Goal: Transaction & Acquisition: Purchase product/service

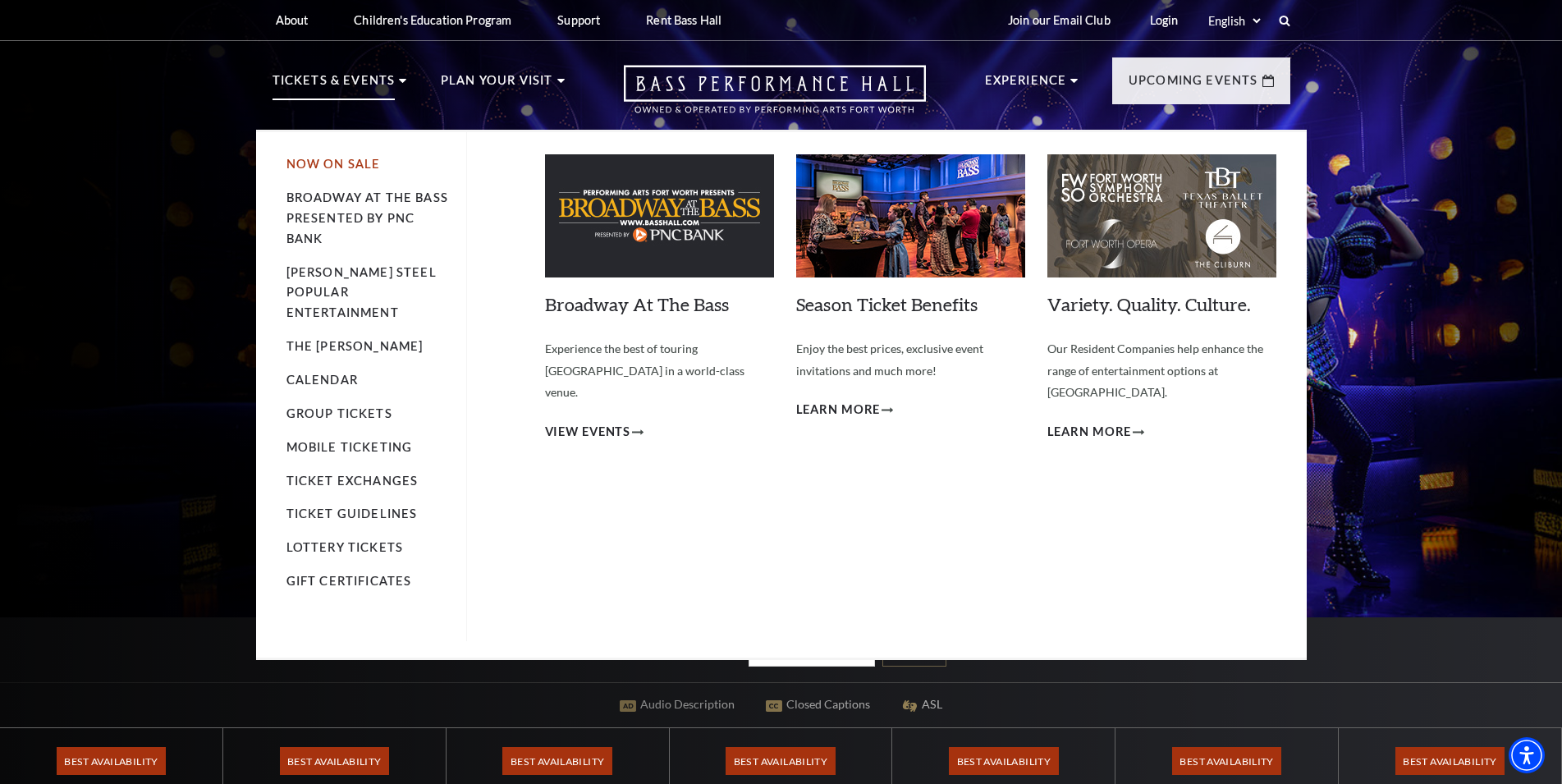
click at [342, 165] on link "Now On Sale" at bounding box center [333, 164] width 95 height 14
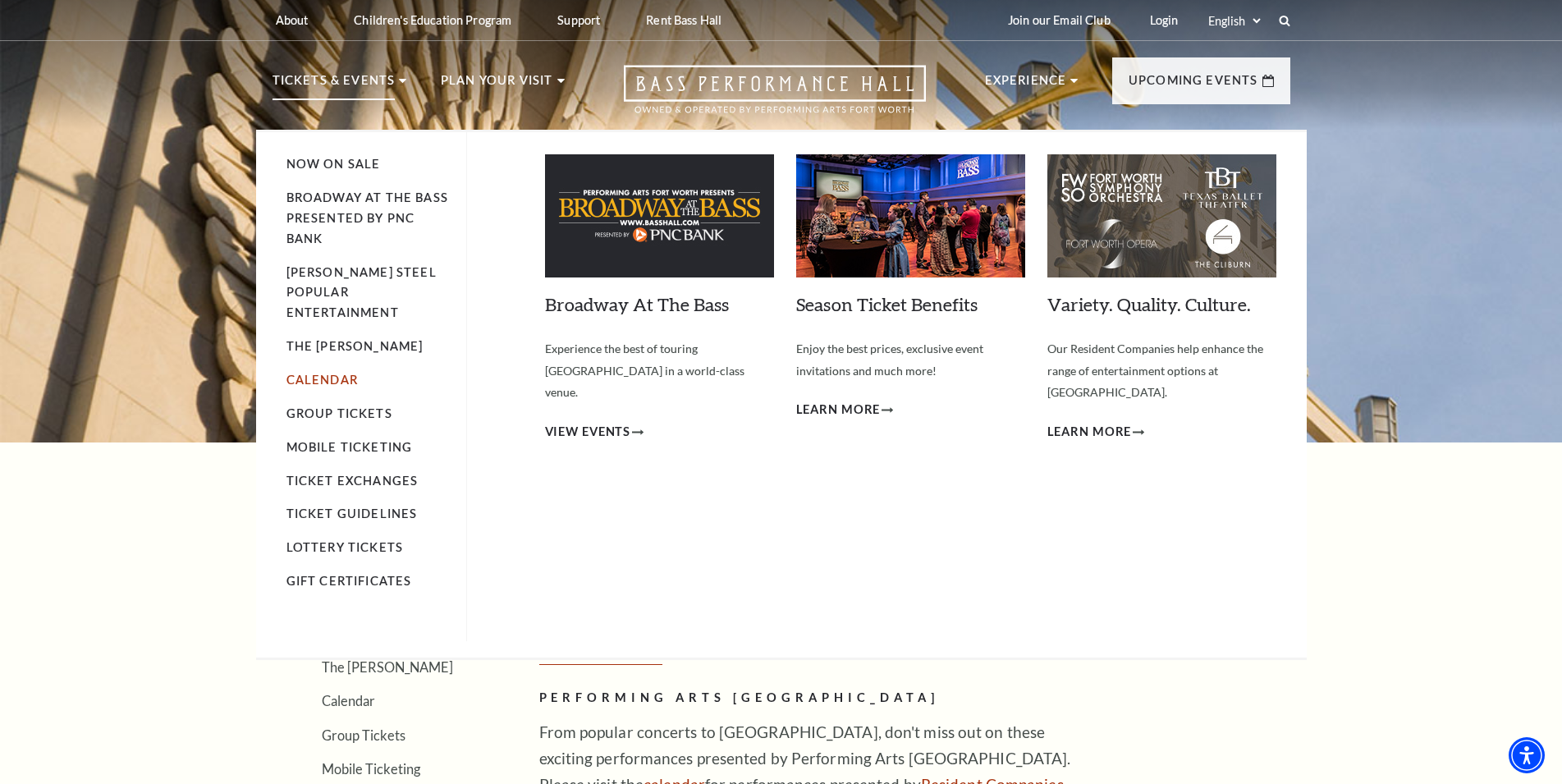
click at [323, 373] on link "Calendar" at bounding box center [322, 379] width 72 height 14
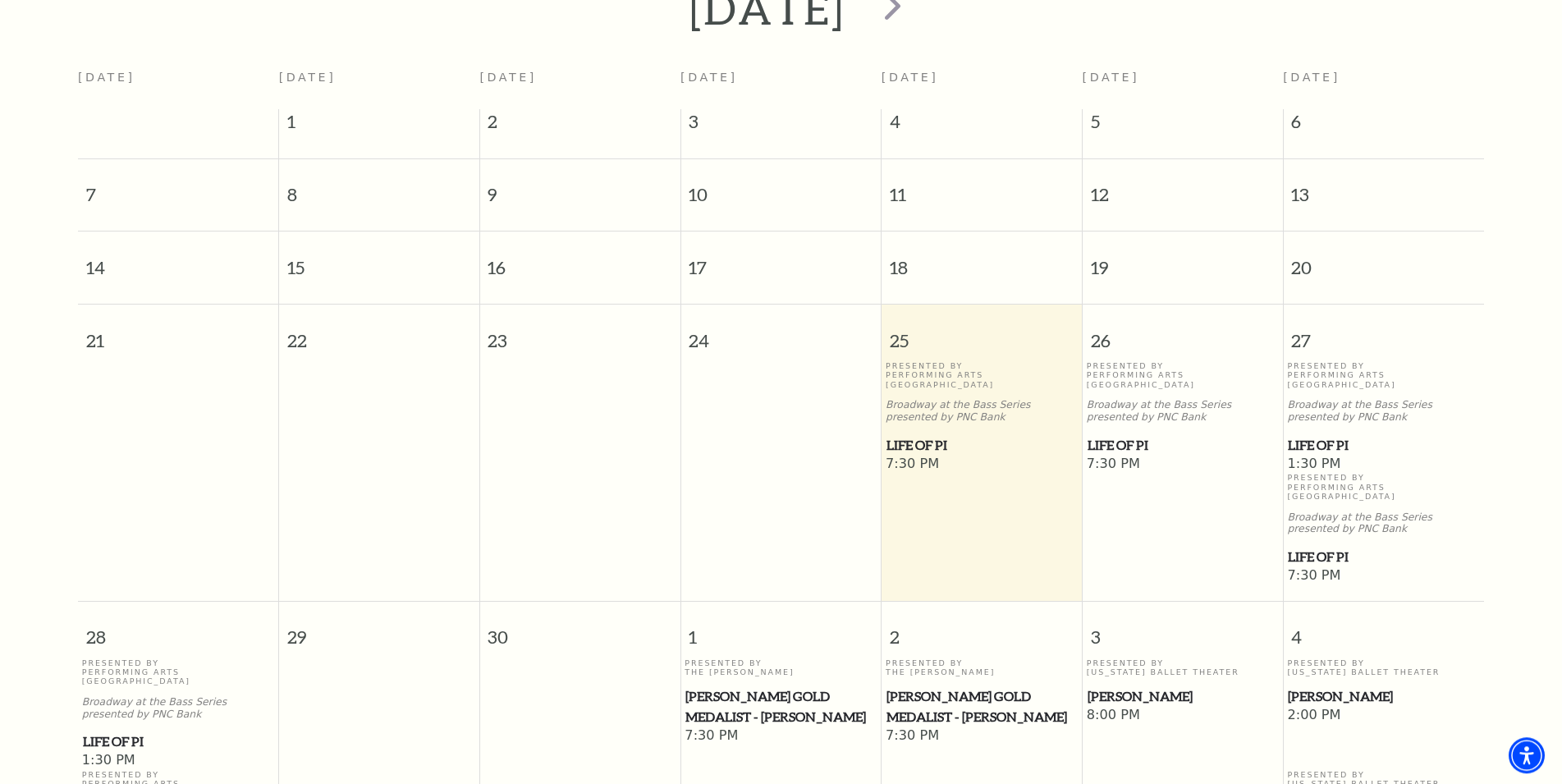
scroll to position [419, 0]
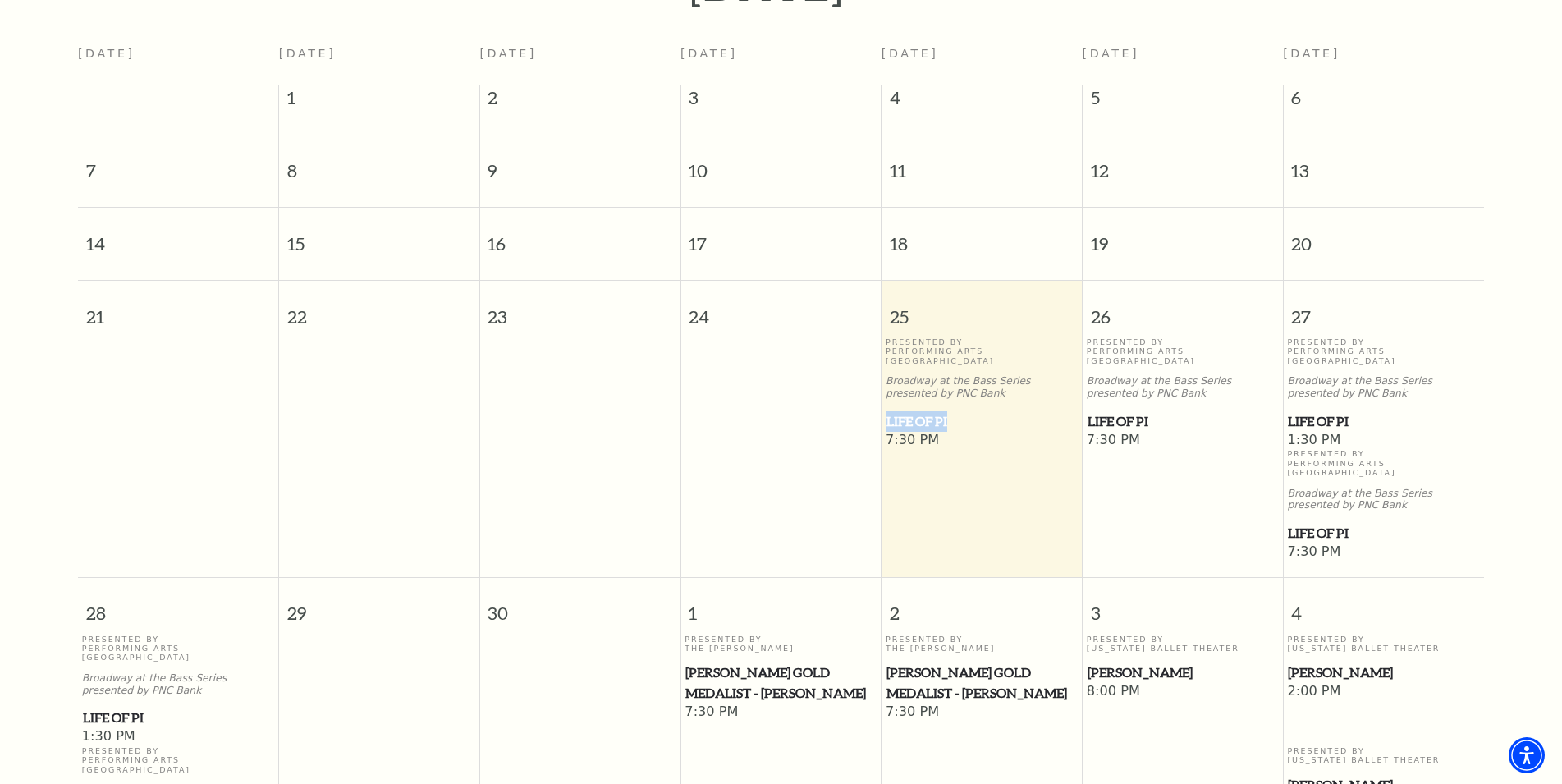
drag, startPoint x: 964, startPoint y: 411, endPoint x: 884, endPoint y: 410, distance: 80.0
click at [884, 410] on td "Presented By Performing Arts Fort Worth Broadway at the Bass Series presented b…" at bounding box center [982, 449] width 201 height 224
copy span "Life of Pi"
click at [1127, 411] on span "Life of Pi" at bounding box center [1183, 421] width 190 height 21
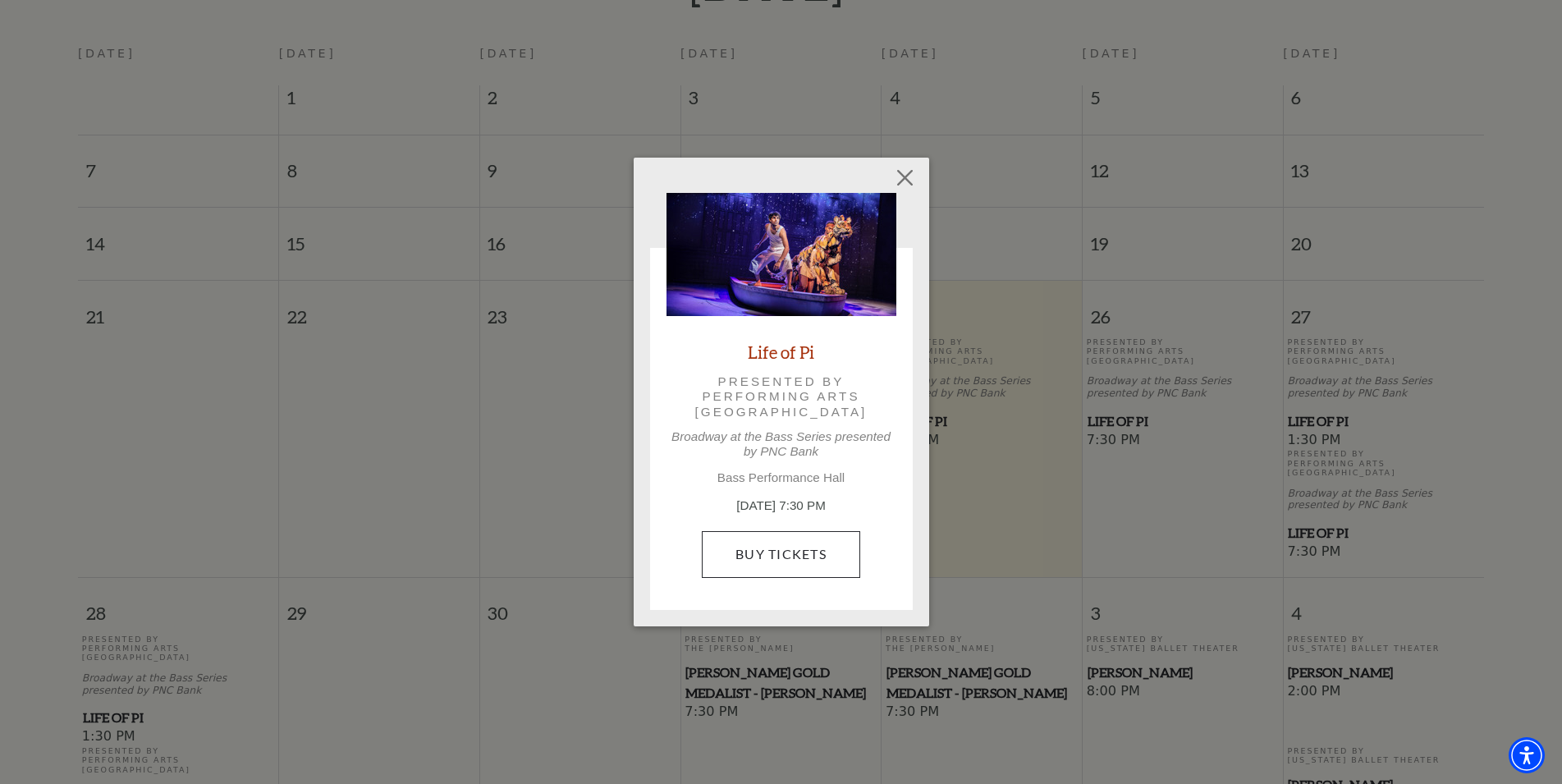
click at [774, 510] on p "September 26, 7:30 PM" at bounding box center [781, 505] width 230 height 19
click at [784, 536] on link "Buy Tickets" at bounding box center [781, 554] width 159 height 46
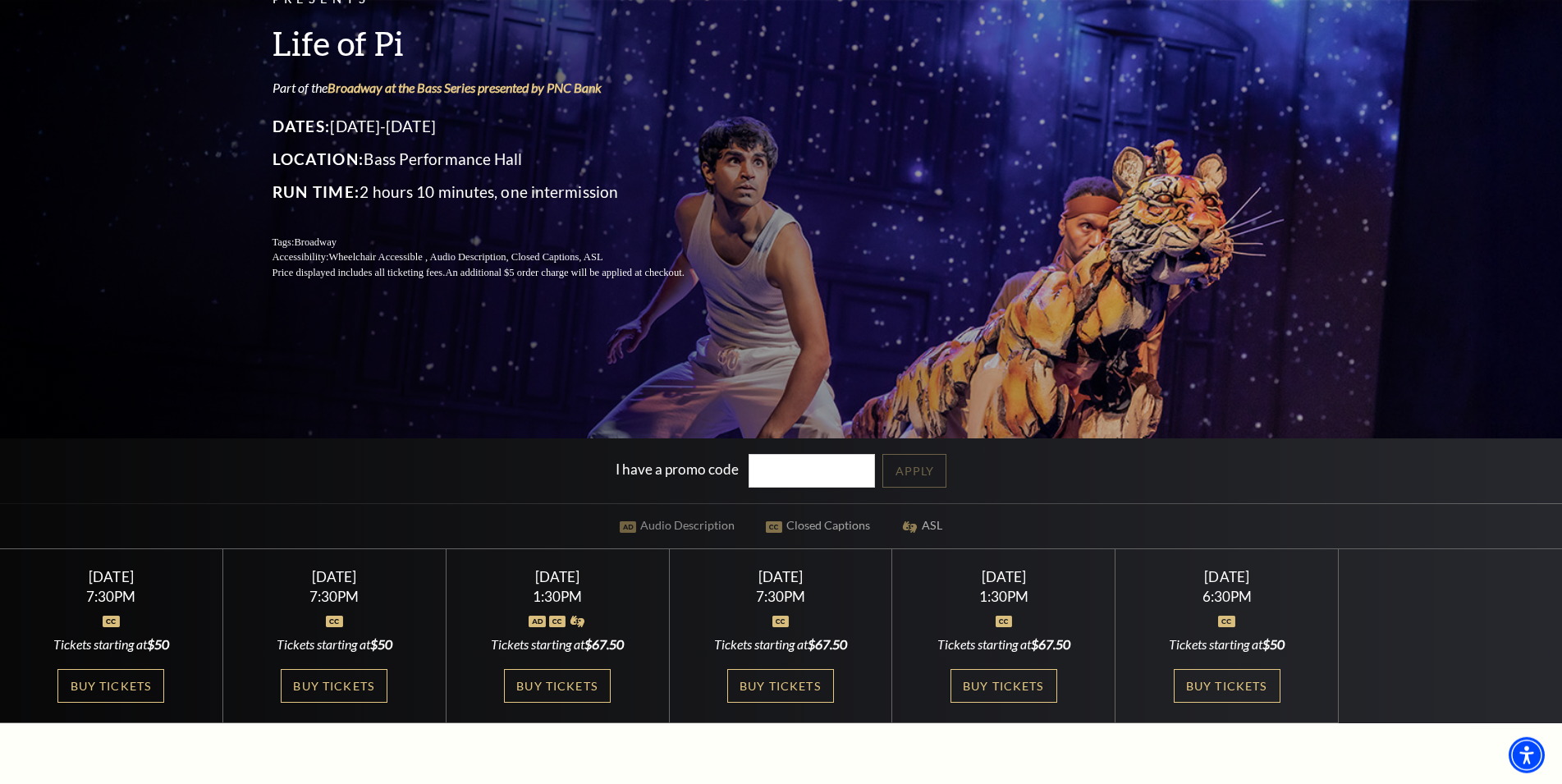
scroll to position [251, 0]
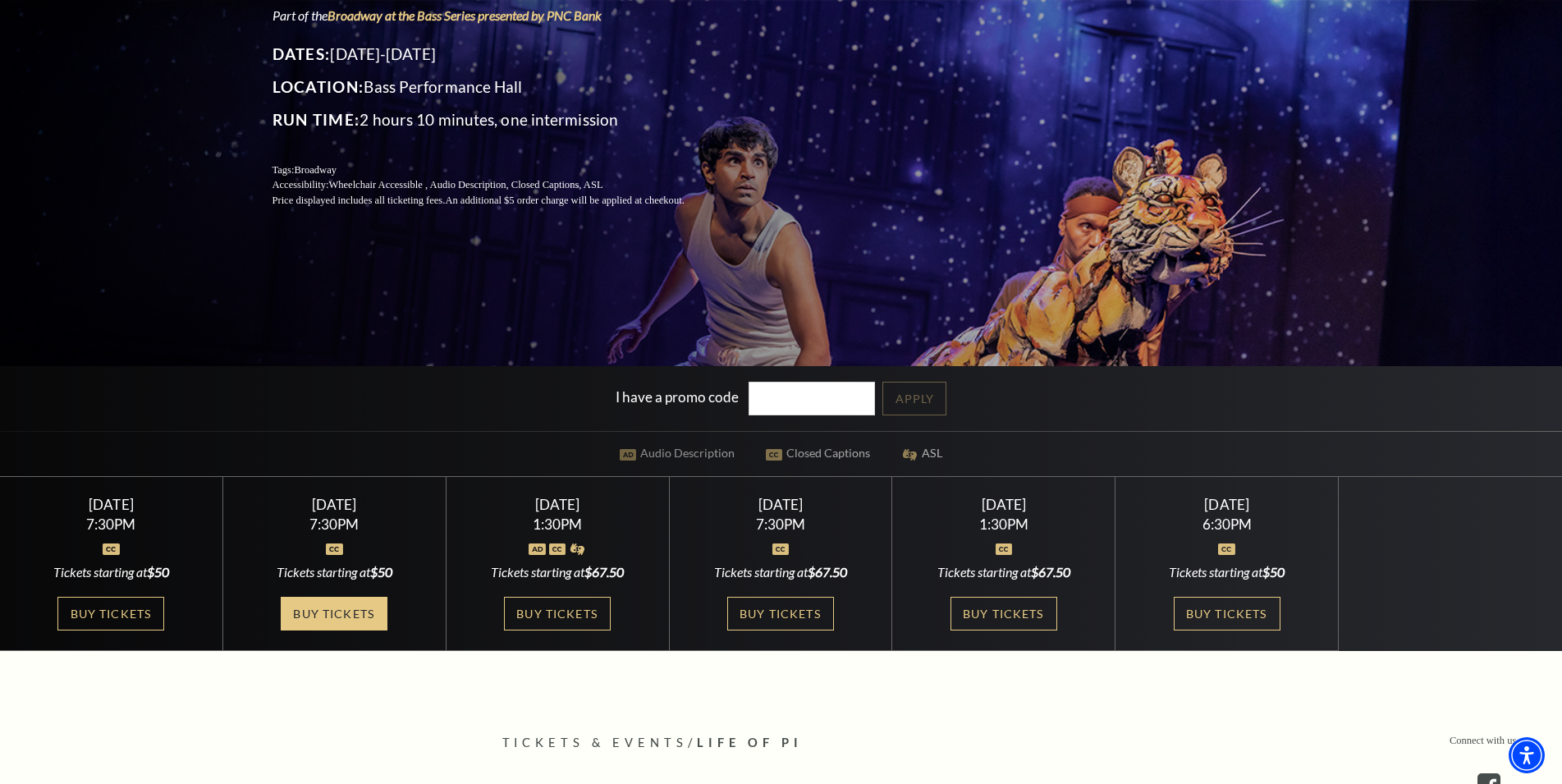
click at [323, 620] on link "Buy Tickets" at bounding box center [334, 613] width 107 height 34
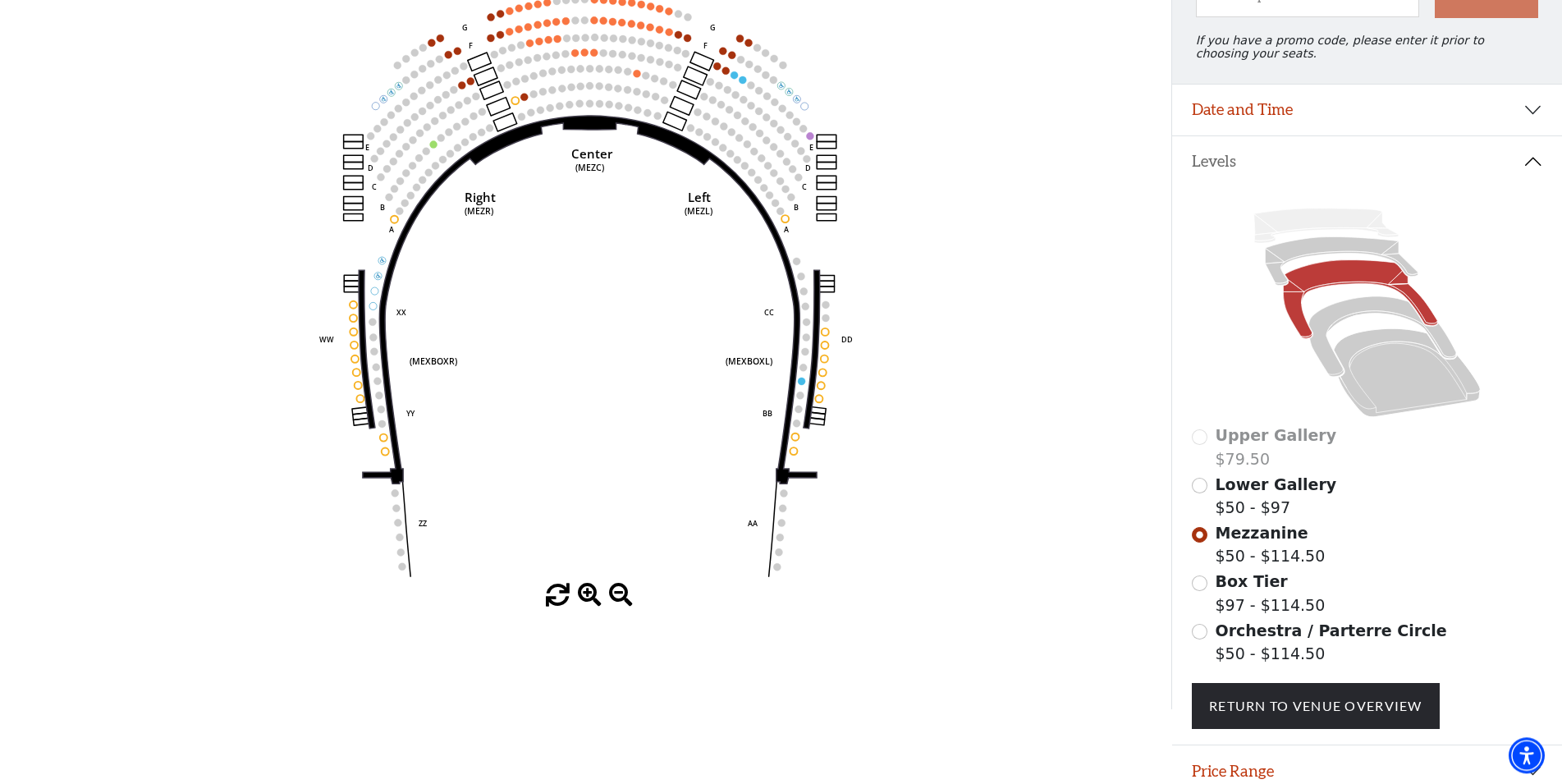
scroll to position [35, 0]
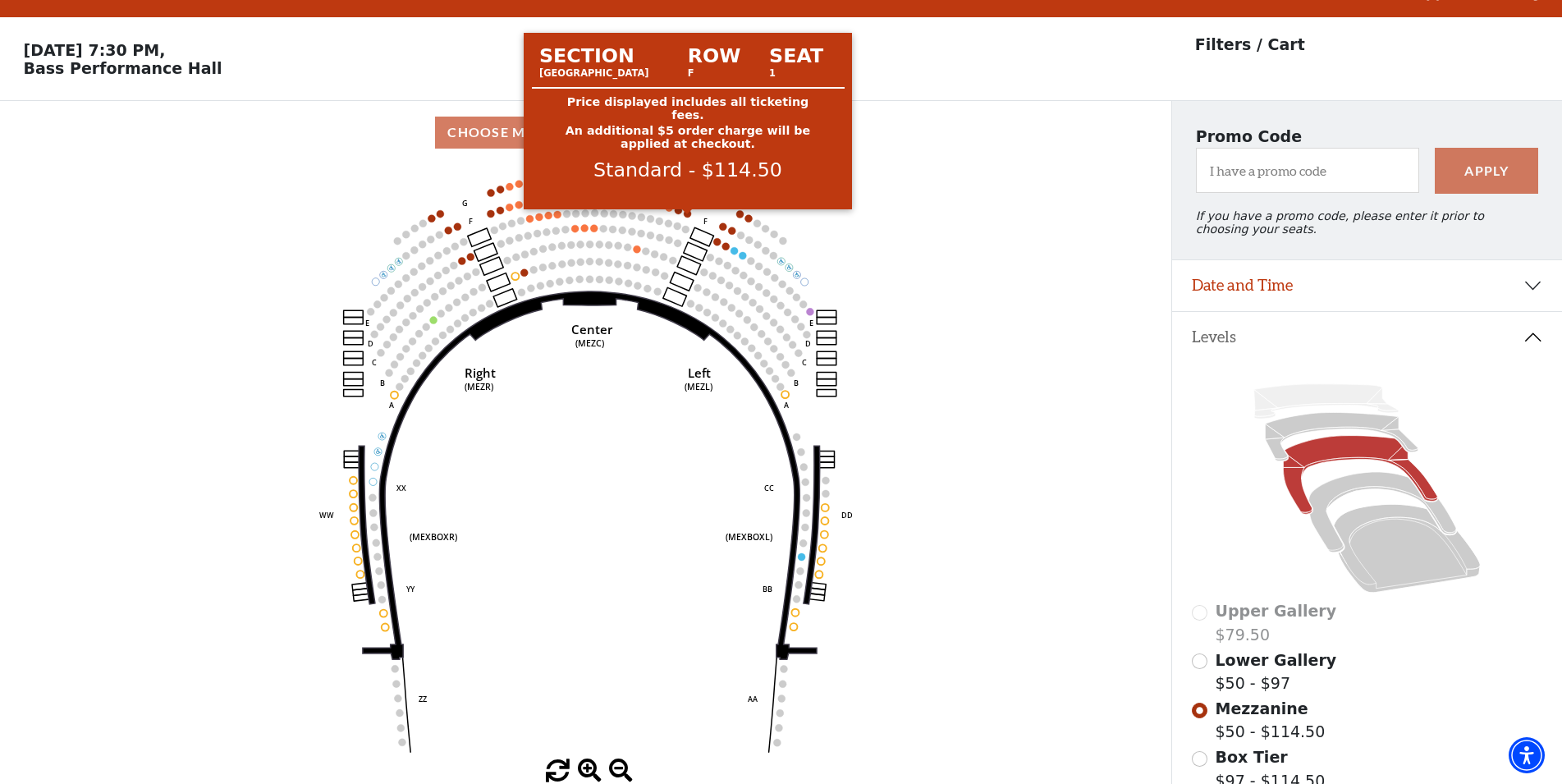
click at [687, 217] on circle at bounding box center [687, 213] width 7 height 7
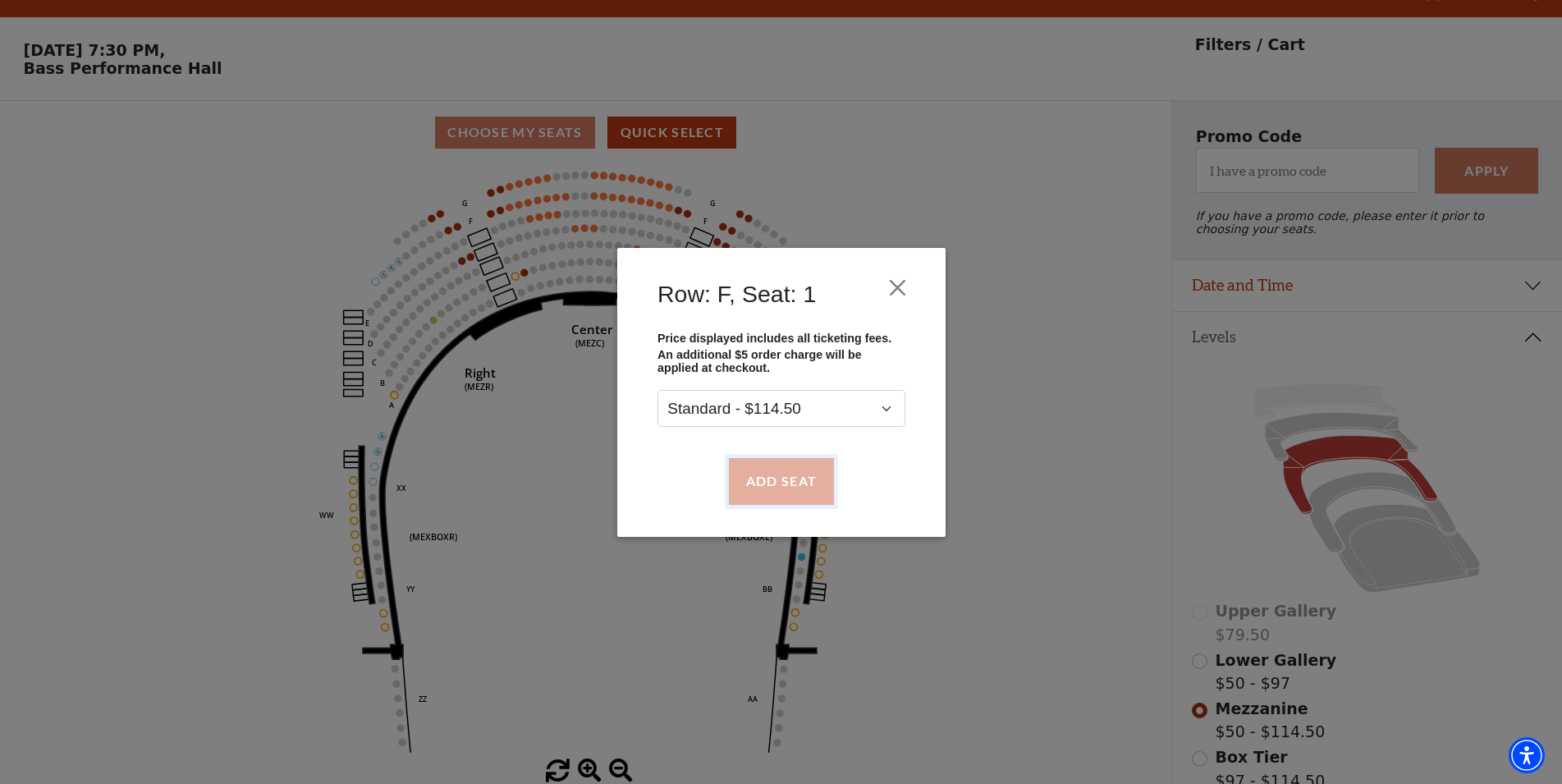
click at [812, 483] on button "Add Seat" at bounding box center [781, 481] width 105 height 46
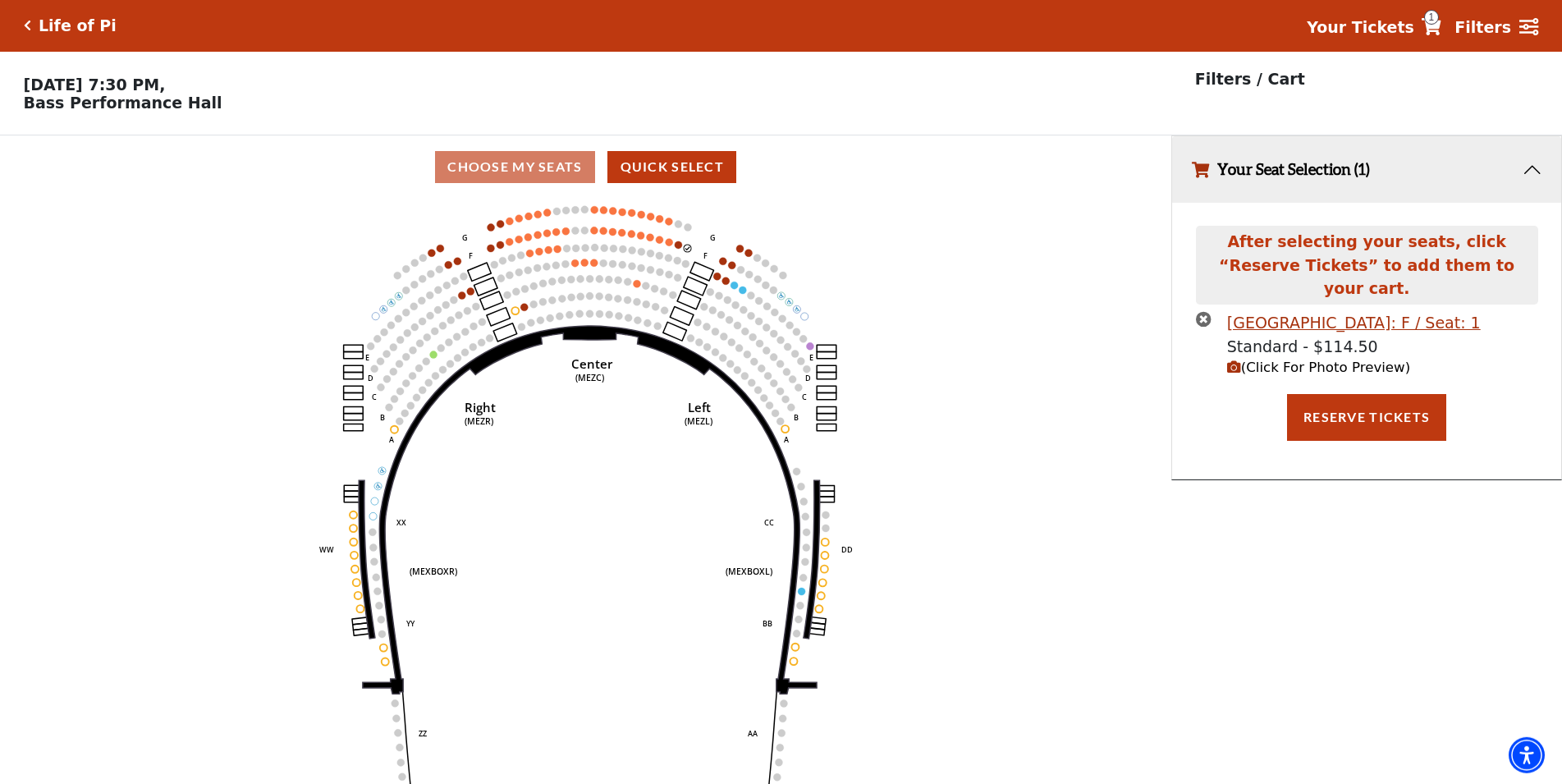
scroll to position [0, 0]
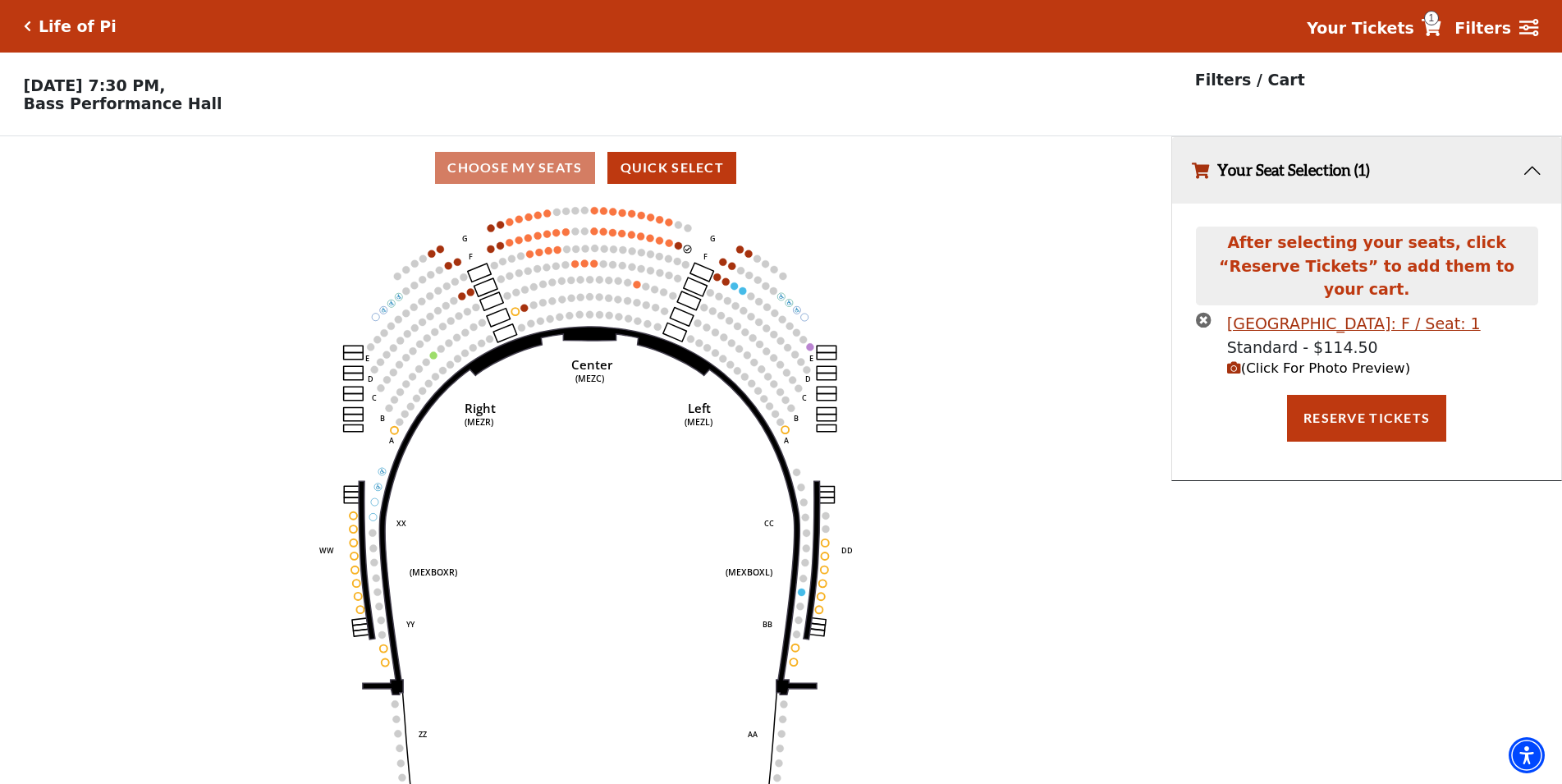
click at [676, 249] on circle at bounding box center [678, 245] width 7 height 7
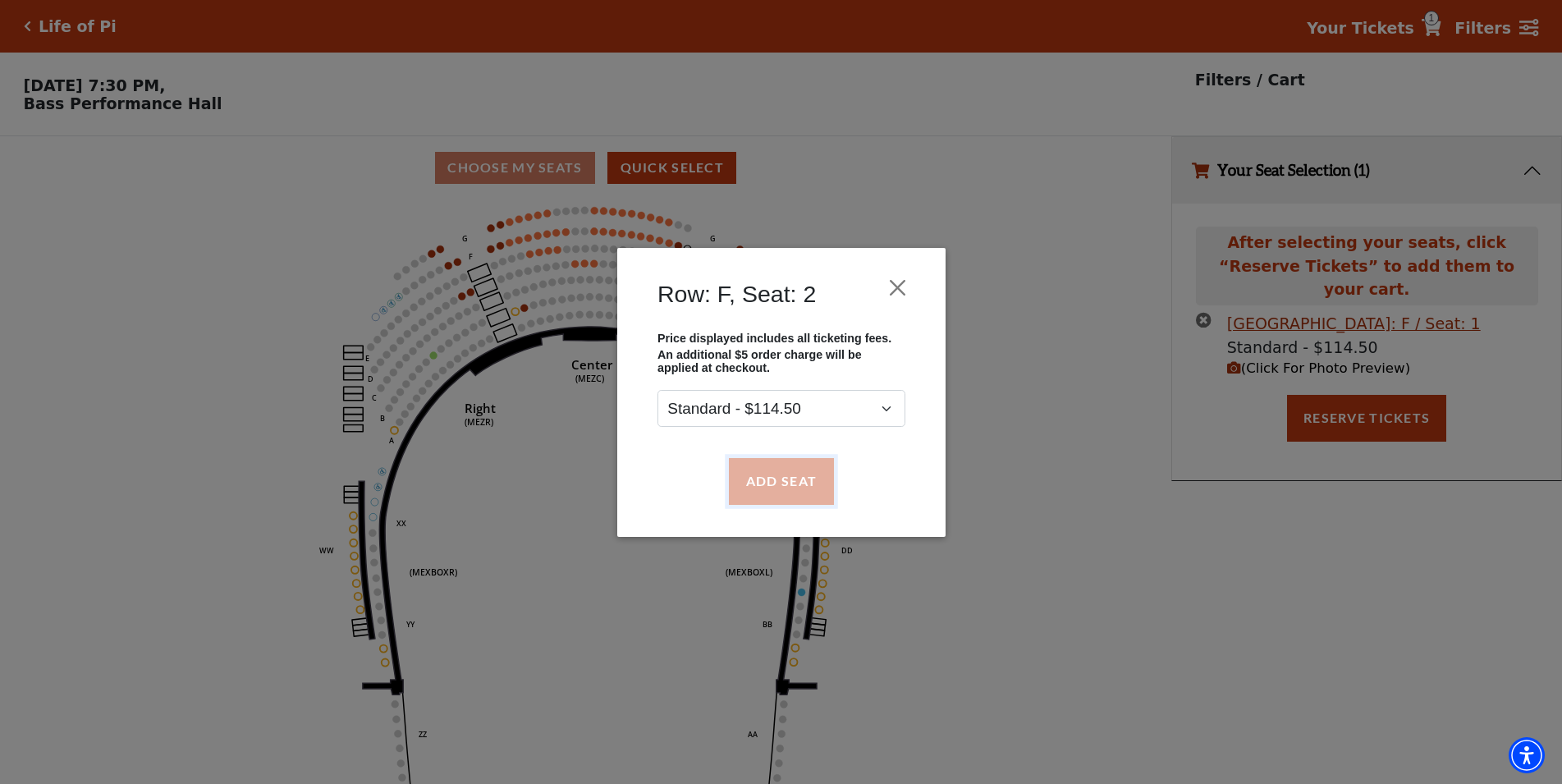
click at [795, 492] on button "Add Seat" at bounding box center [781, 481] width 105 height 46
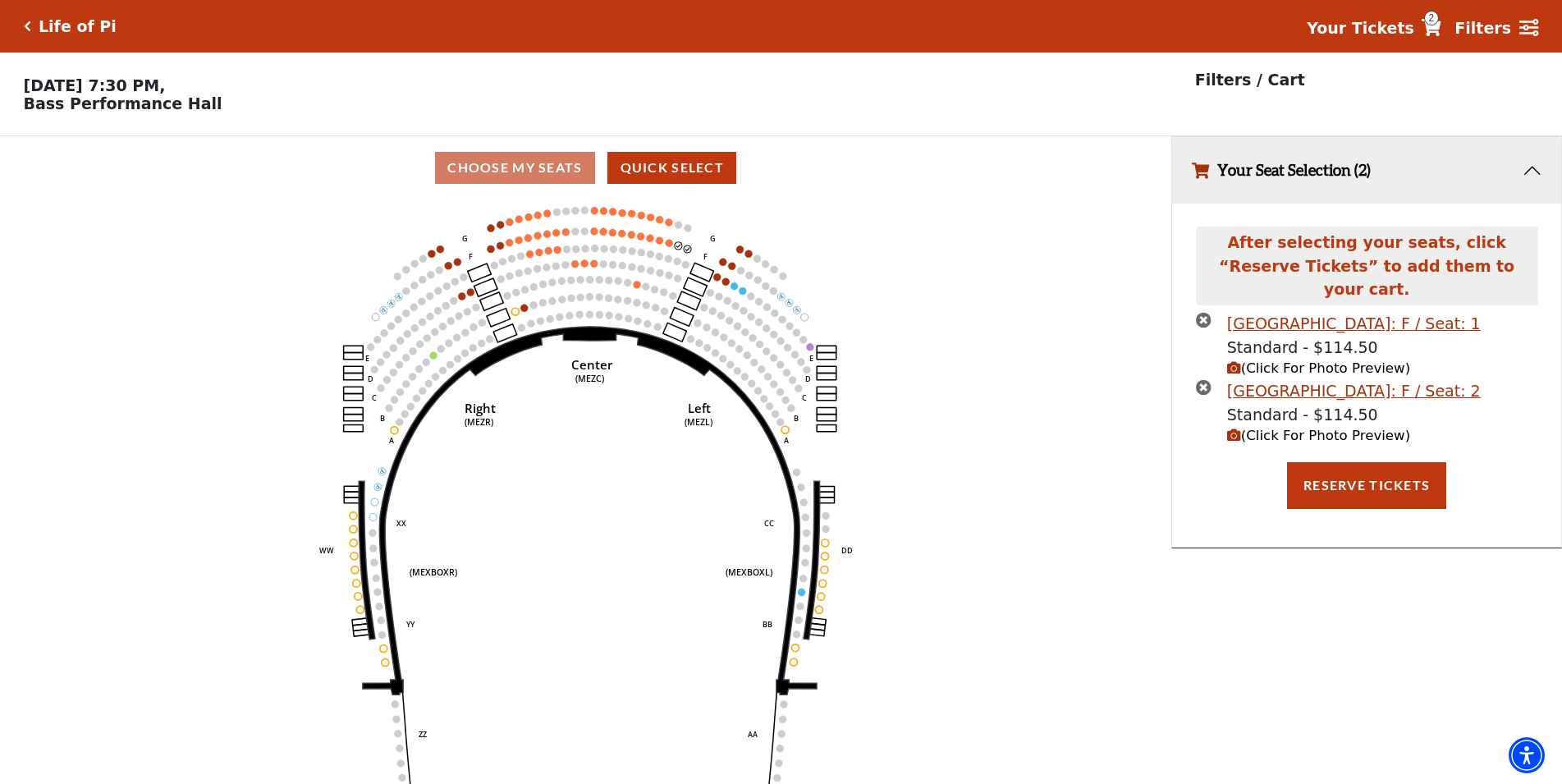
click at [667, 246] on circle at bounding box center [669, 242] width 7 height 7
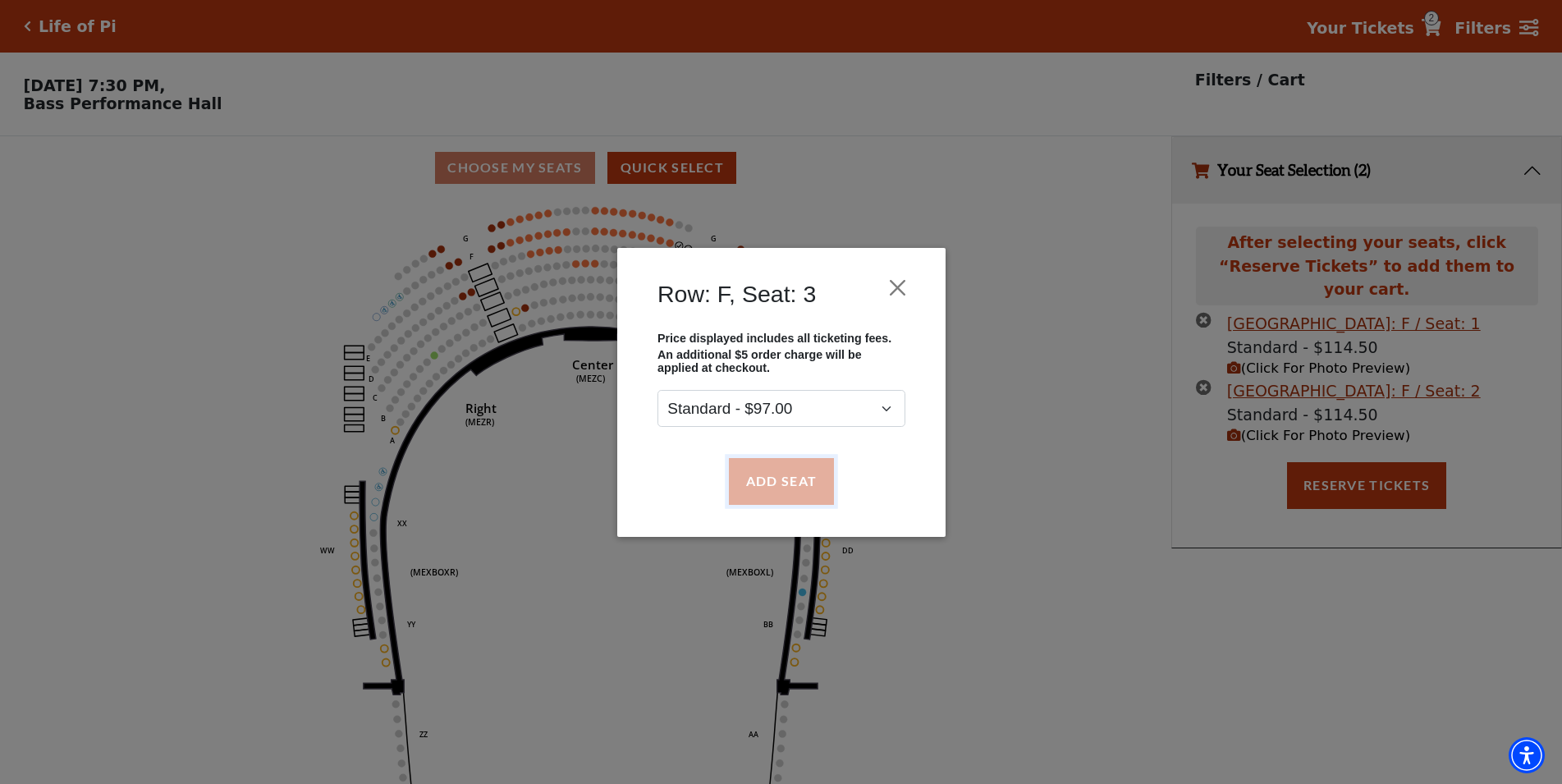
click at [779, 483] on button "Add Seat" at bounding box center [781, 481] width 105 height 46
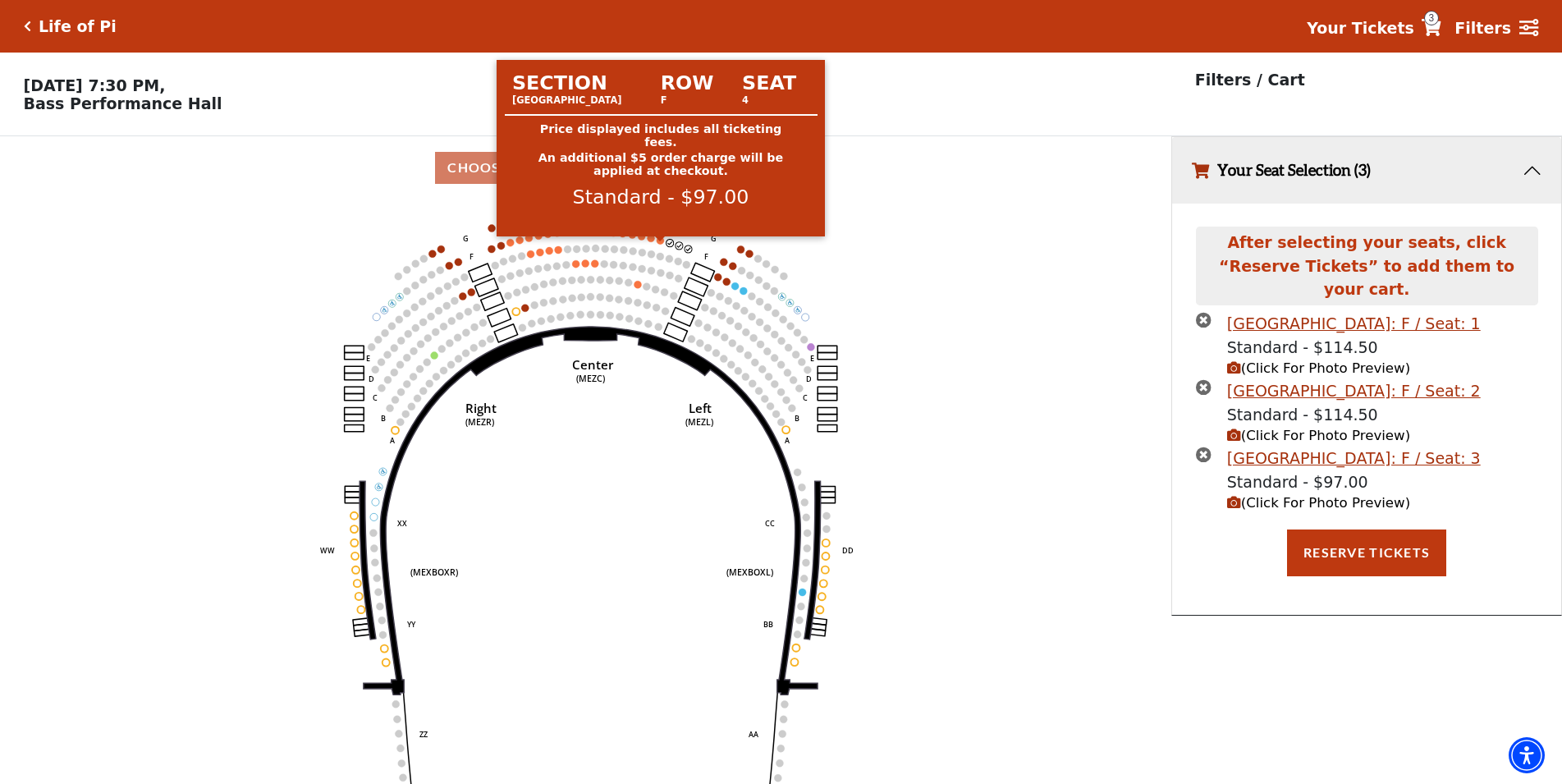
click at [658, 244] on circle at bounding box center [660, 239] width 7 height 7
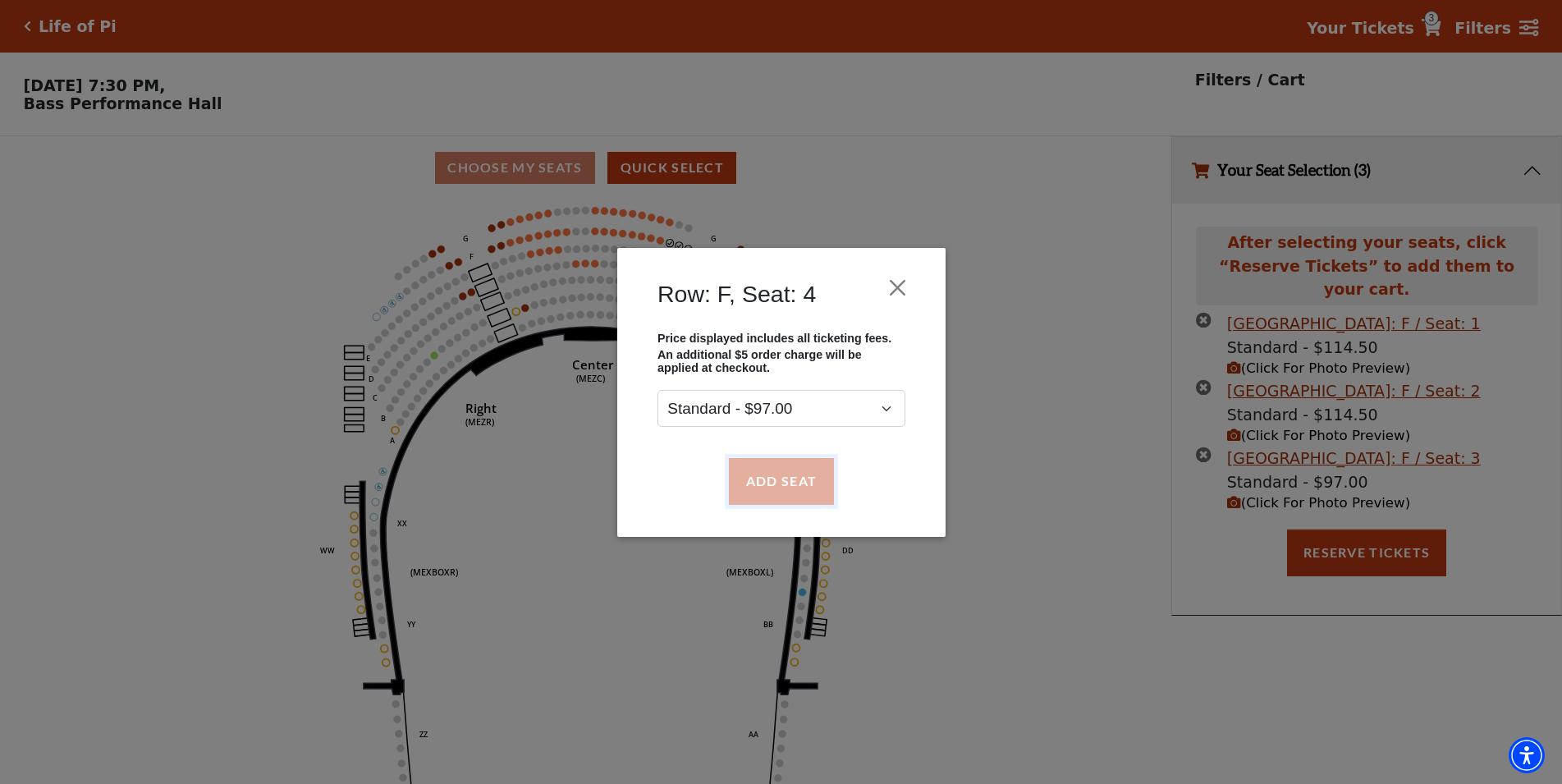
click at [820, 473] on button "Add Seat" at bounding box center [781, 481] width 105 height 46
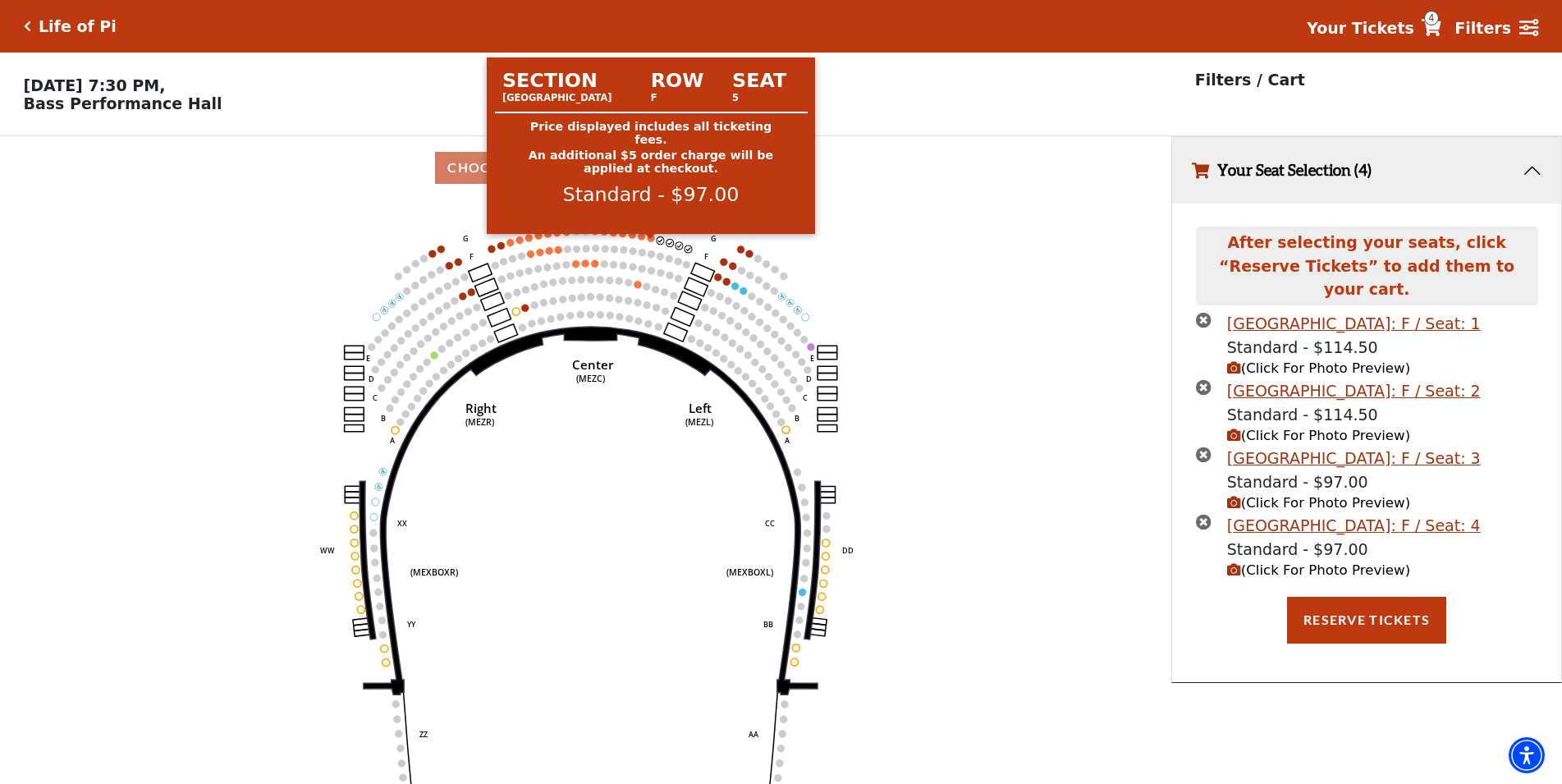
click at [649, 241] on circle at bounding box center [651, 237] width 7 height 7
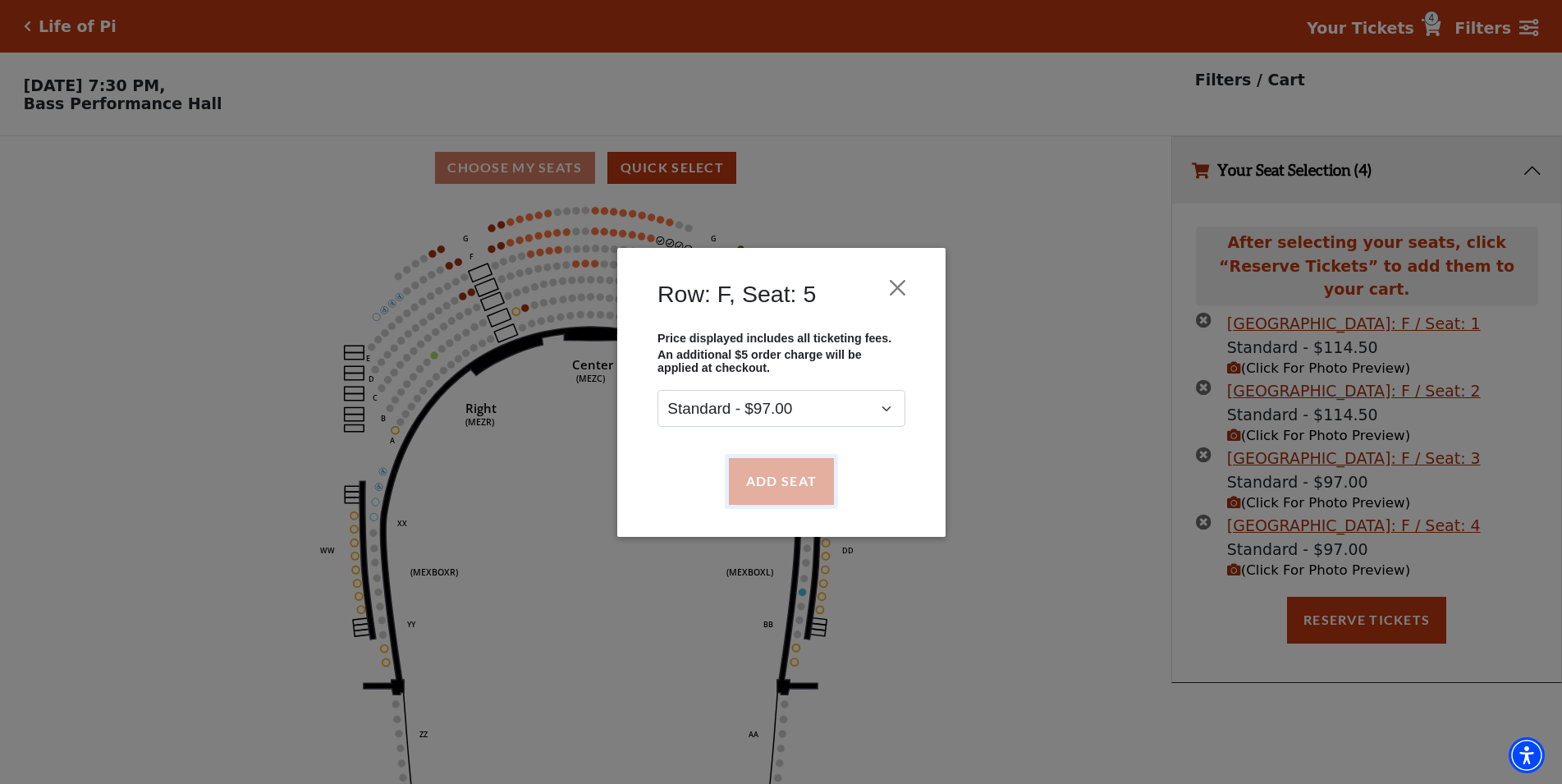
click at [795, 499] on button "Add Seat" at bounding box center [781, 481] width 105 height 46
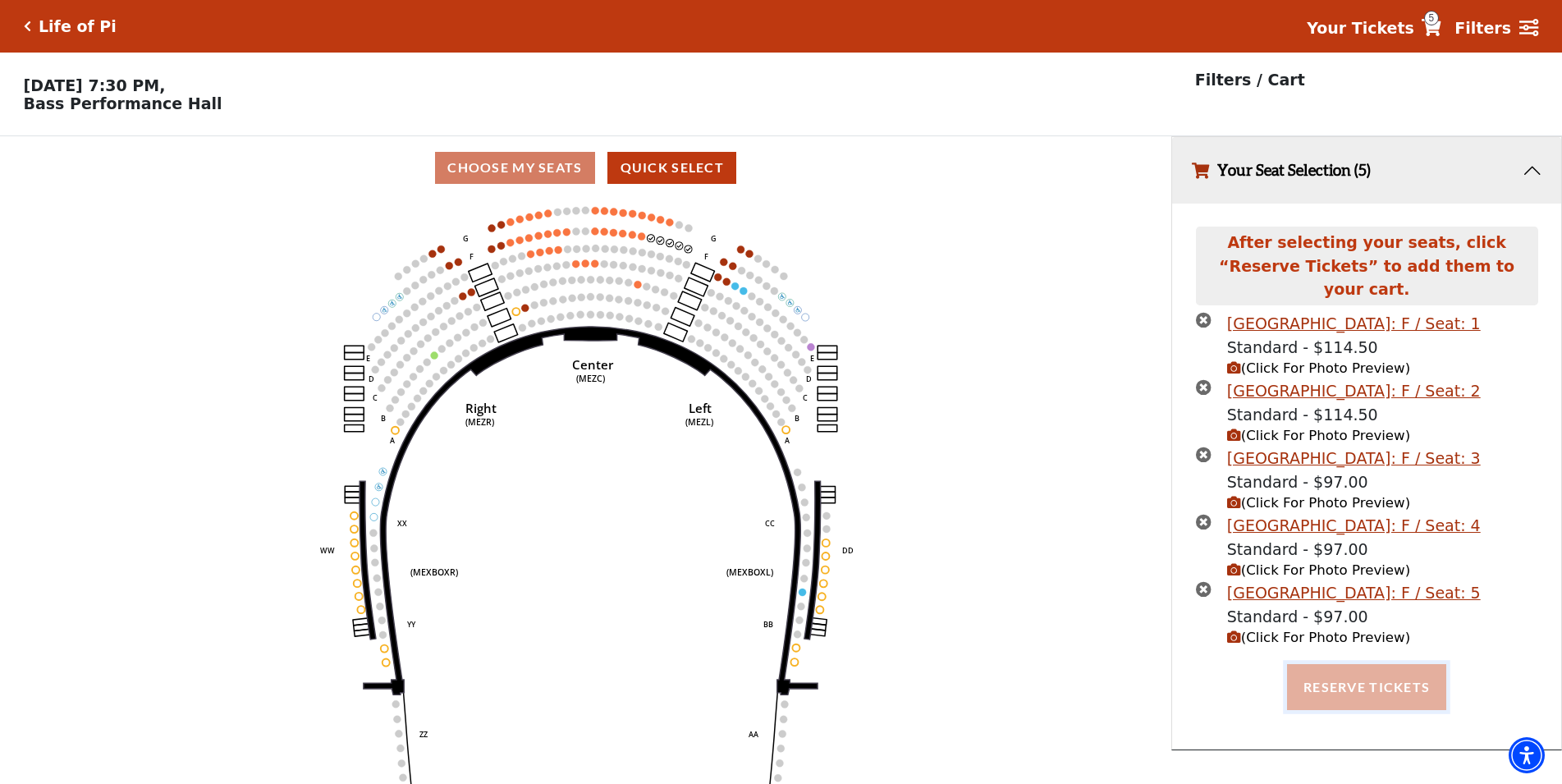
click at [1412, 674] on button "Reserve Tickets" at bounding box center [1367, 687] width 160 height 46
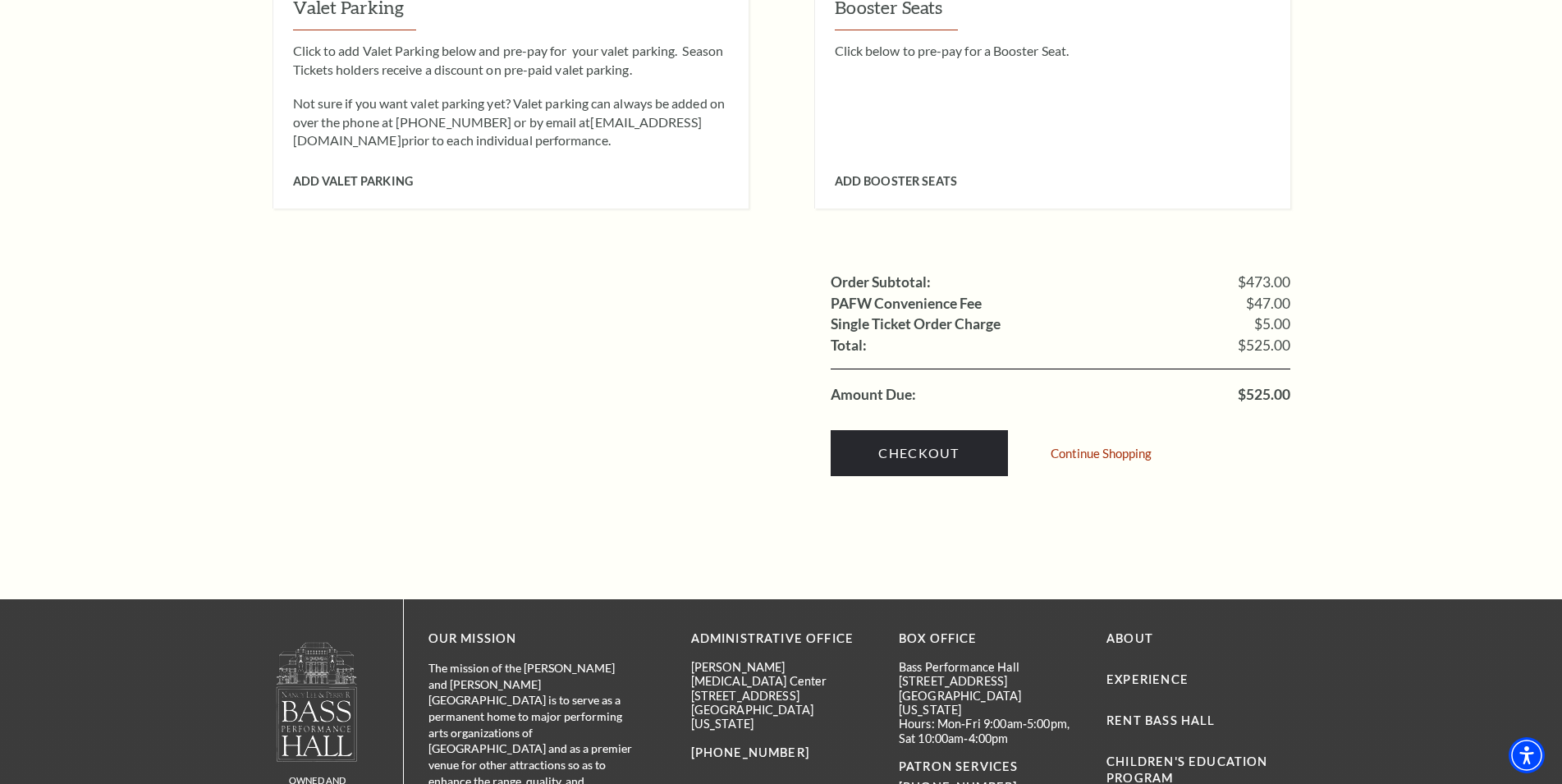
scroll to position [1758, 0]
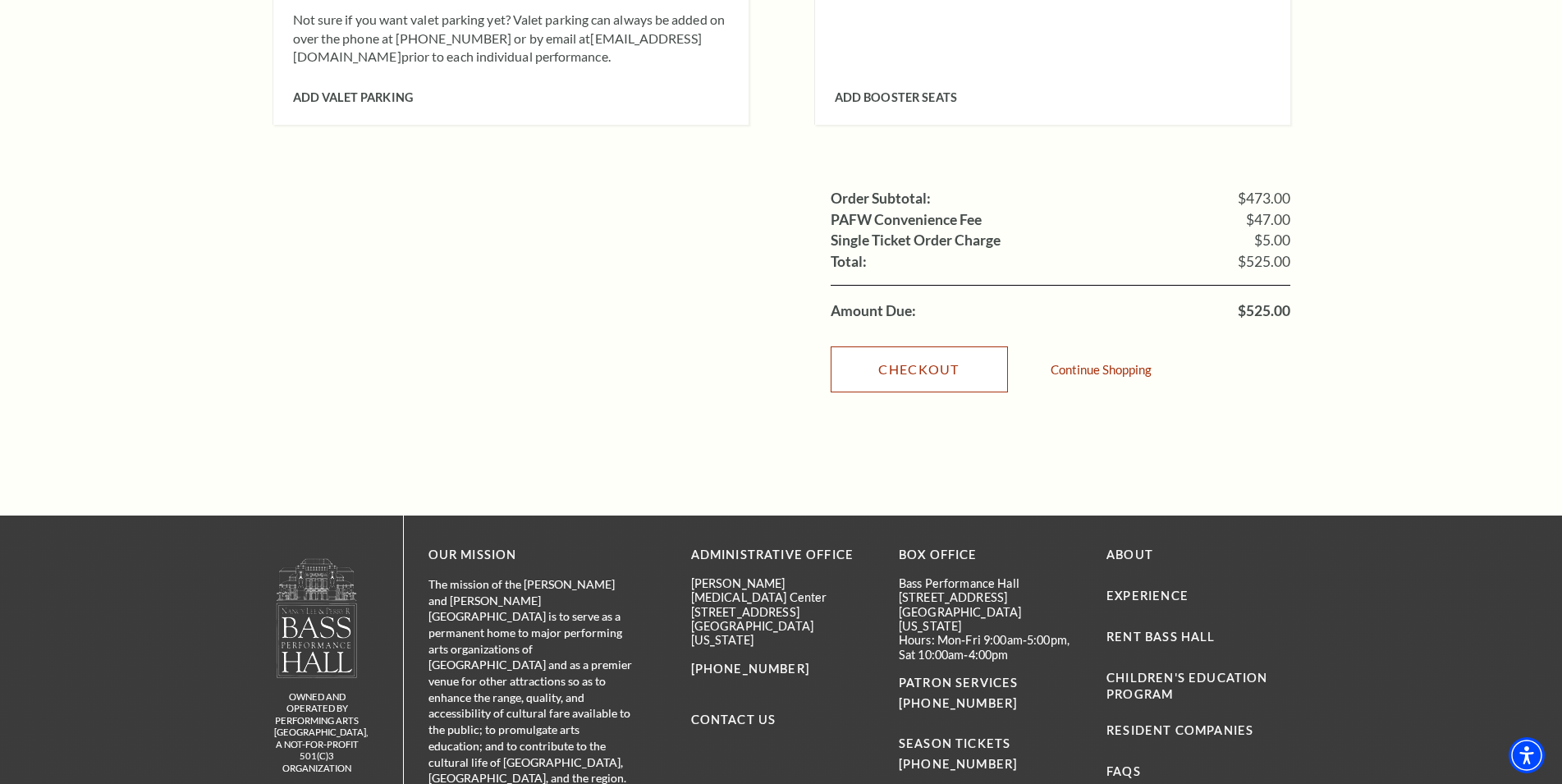
click at [952, 347] on link "Checkout" at bounding box center [918, 369] width 177 height 46
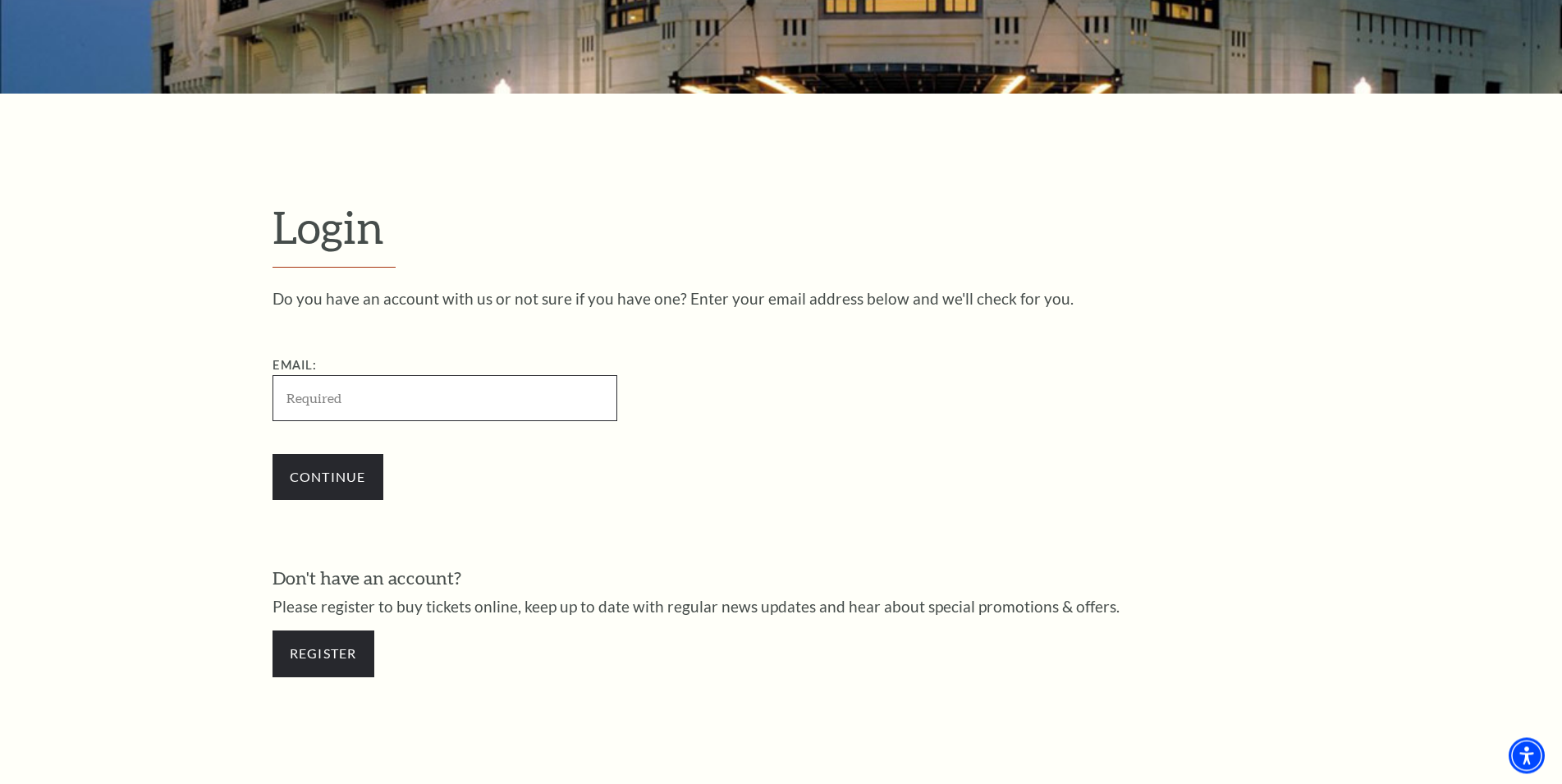
scroll to position [586, 0]
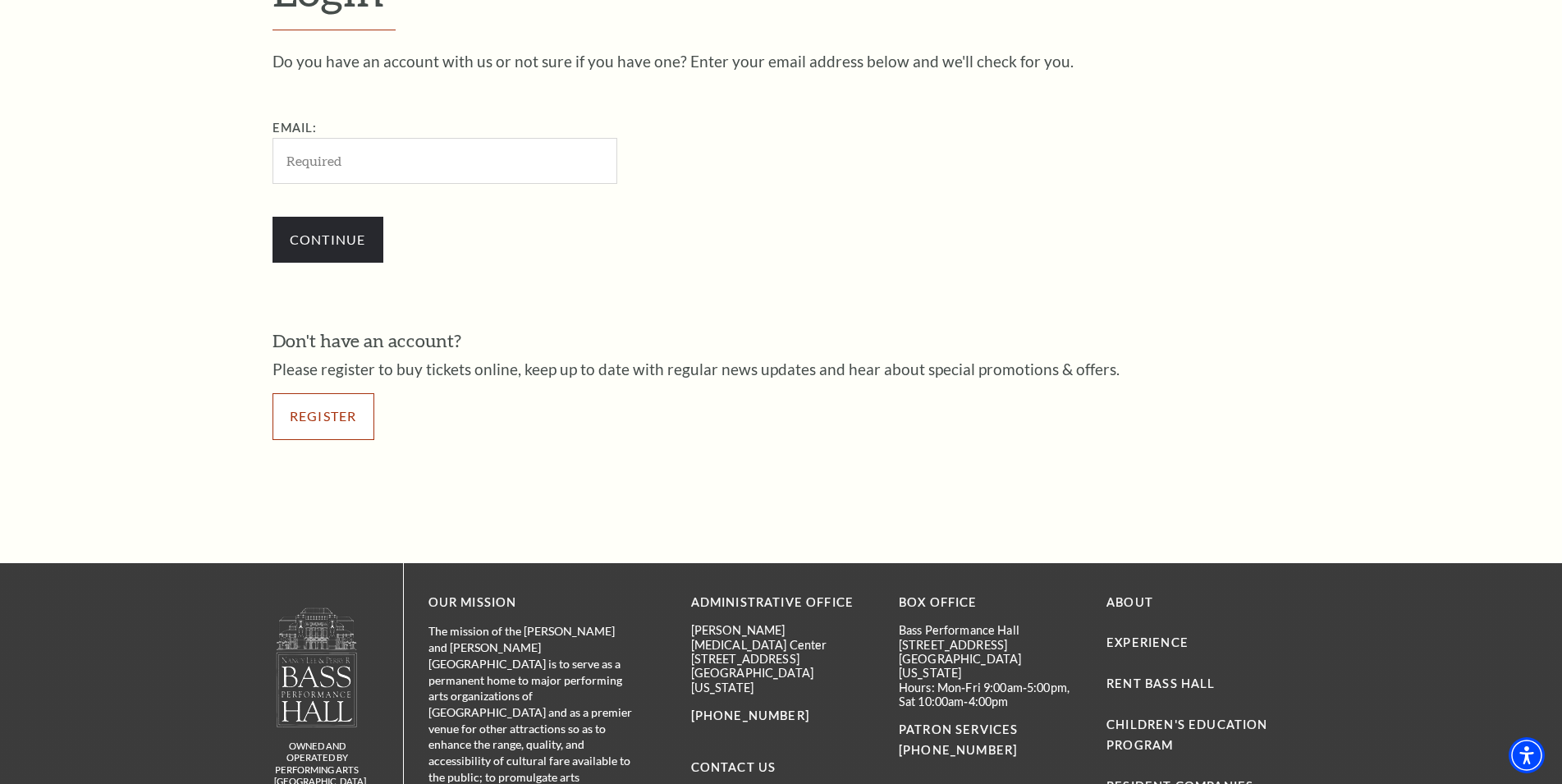
click at [332, 413] on link "Register" at bounding box center [323, 416] width 102 height 46
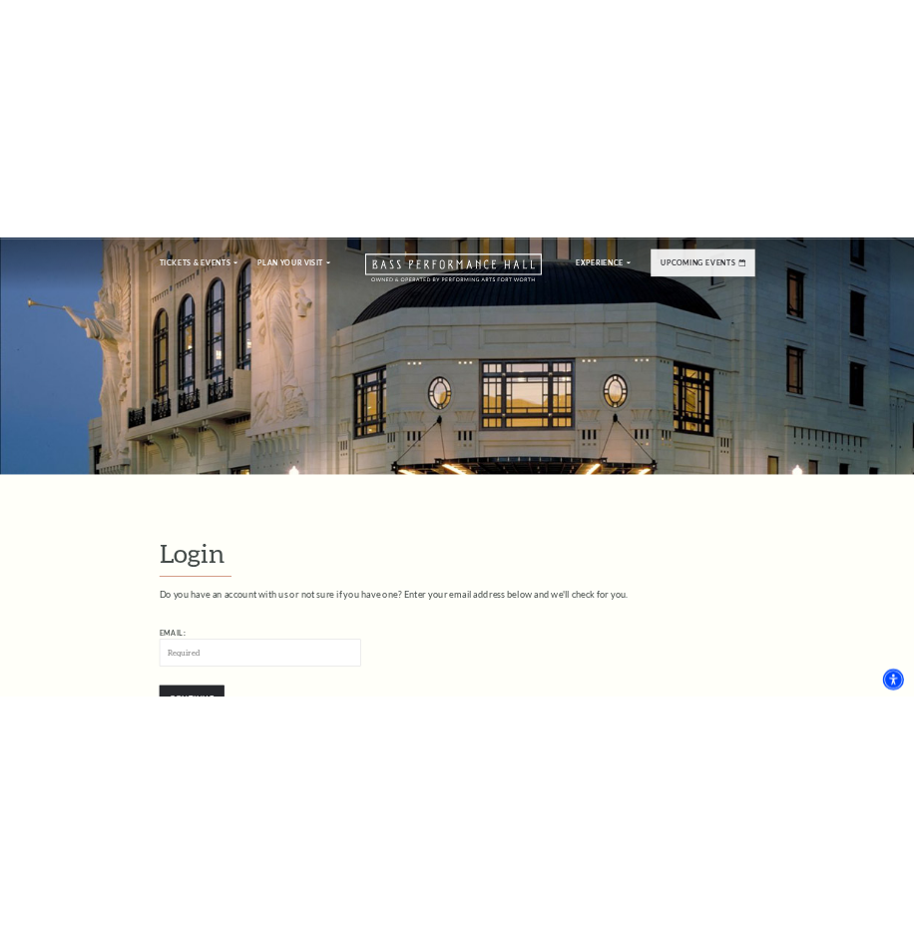
scroll to position [0, 0]
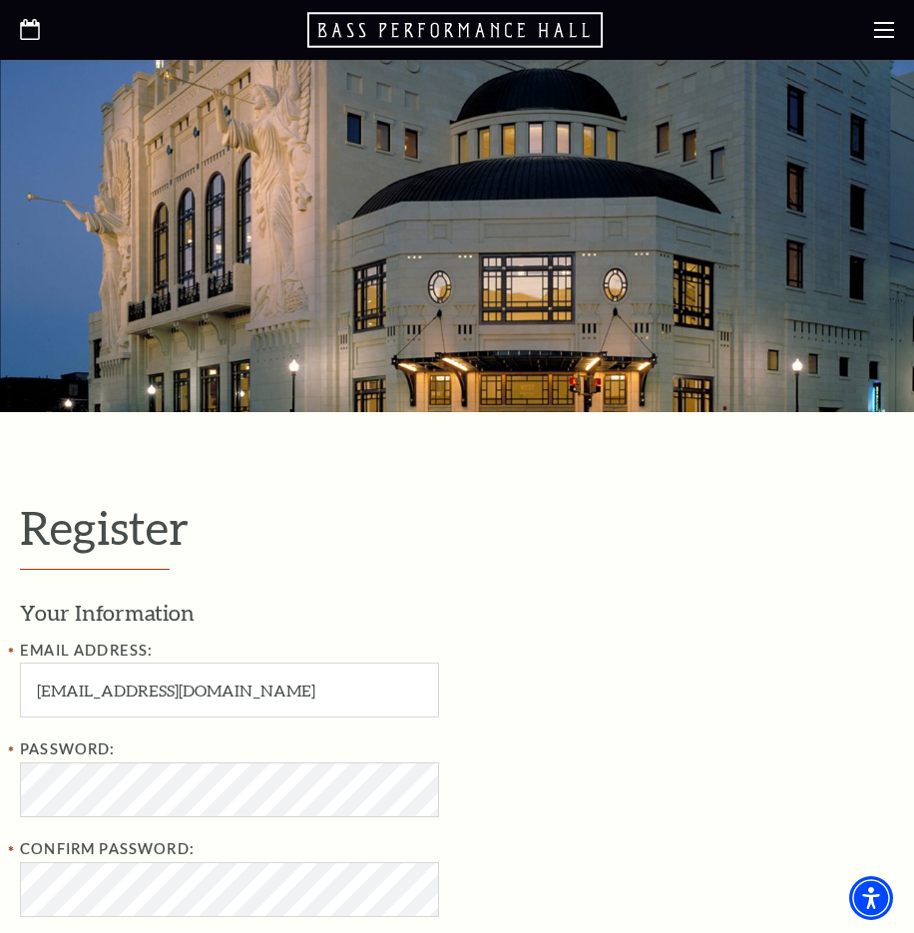
select select "1"
select select "TX"
type input "fpogfkgk@com-df.net"
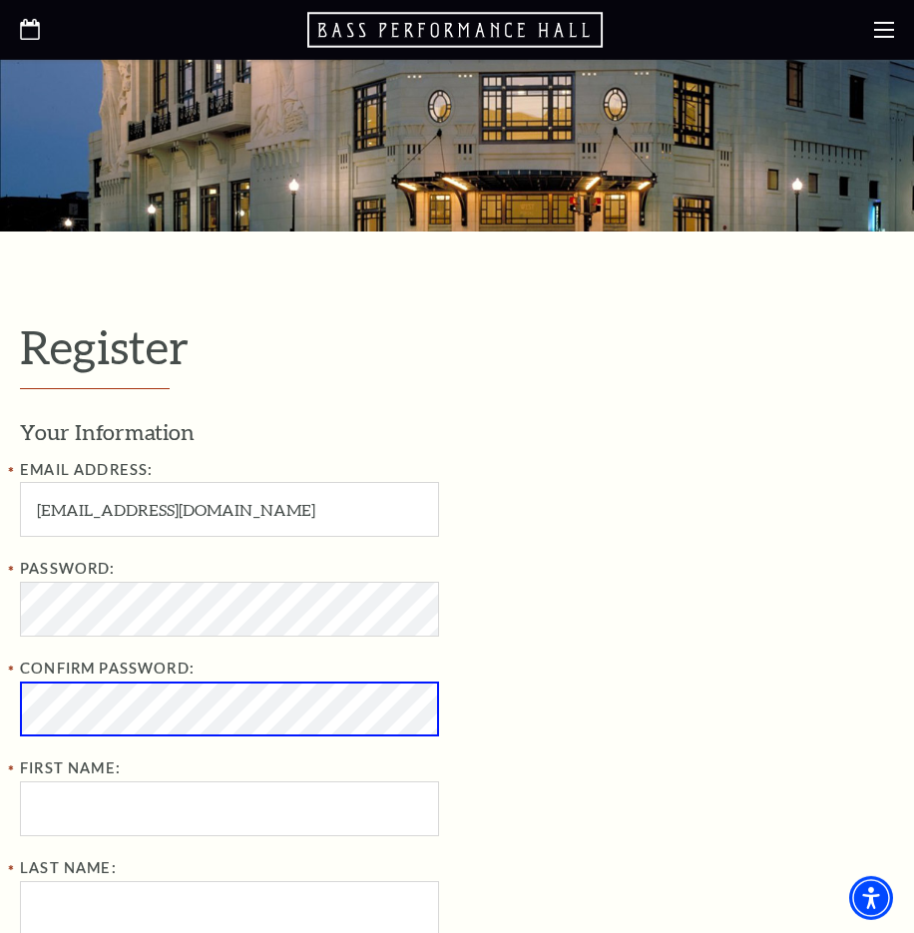
scroll to position [509, 0]
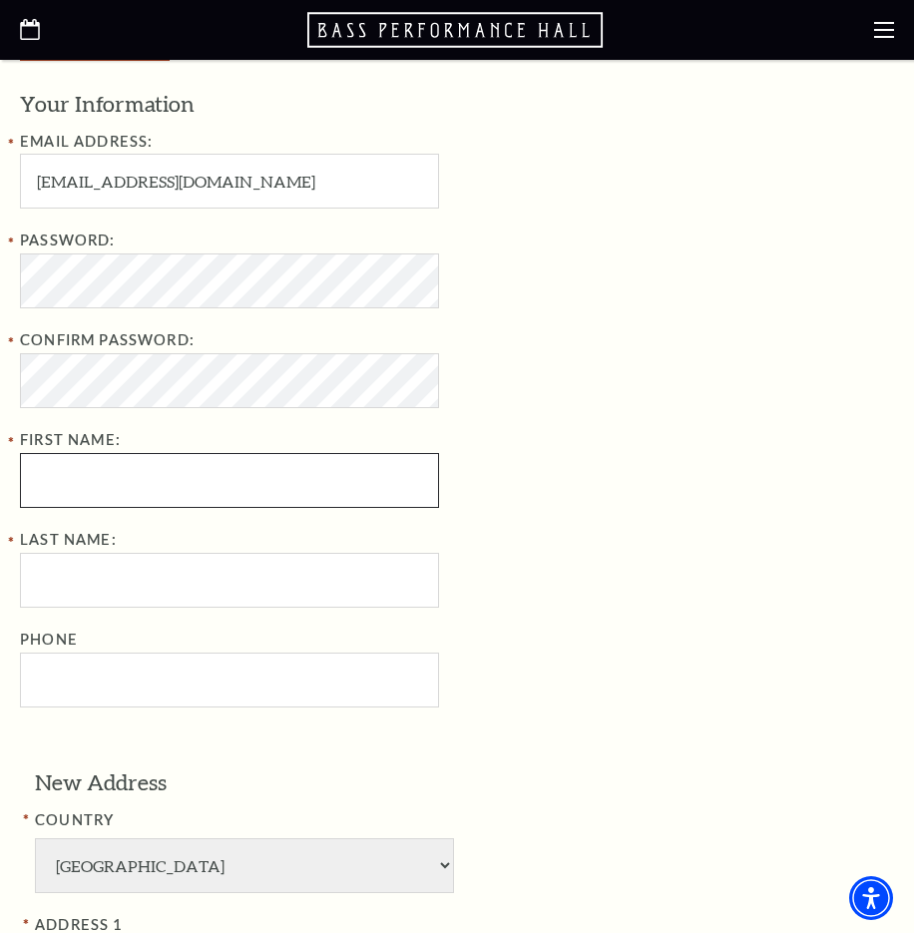
click at [113, 466] on input "First Name:" at bounding box center [229, 480] width 419 height 55
paste input "Kenneth Windt"
click at [128, 479] on input "Kenneth Windt" at bounding box center [229, 480] width 419 height 55
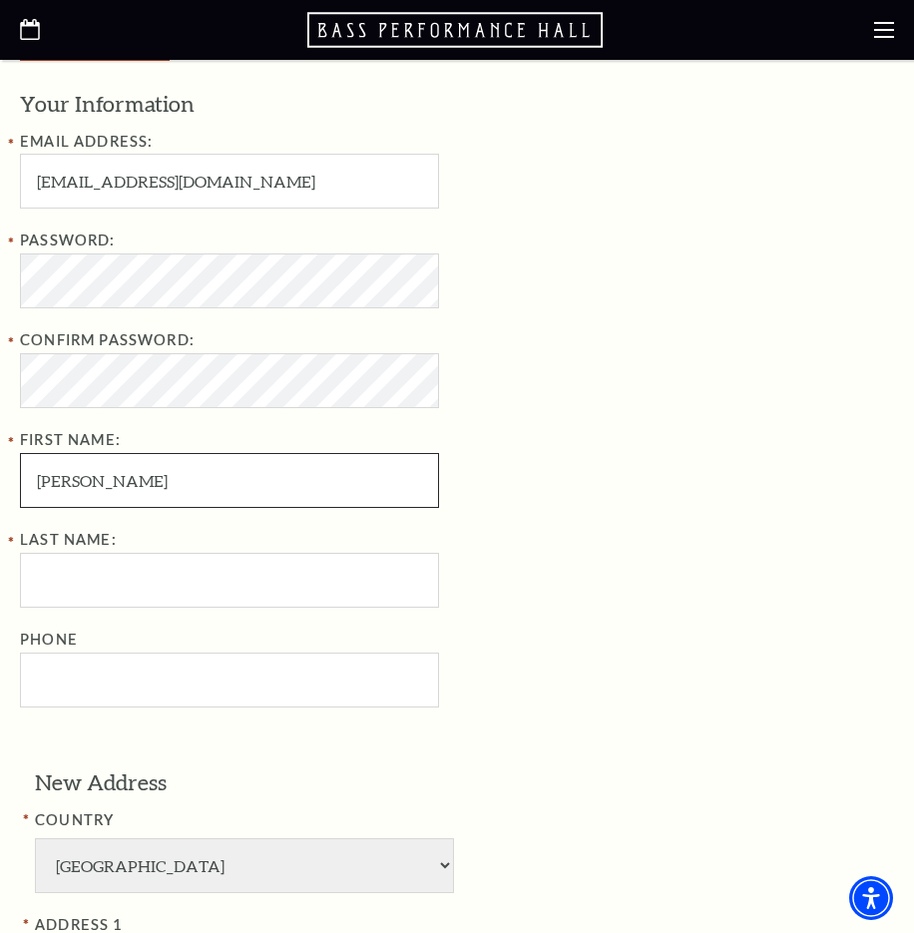
type input "Kenneth"
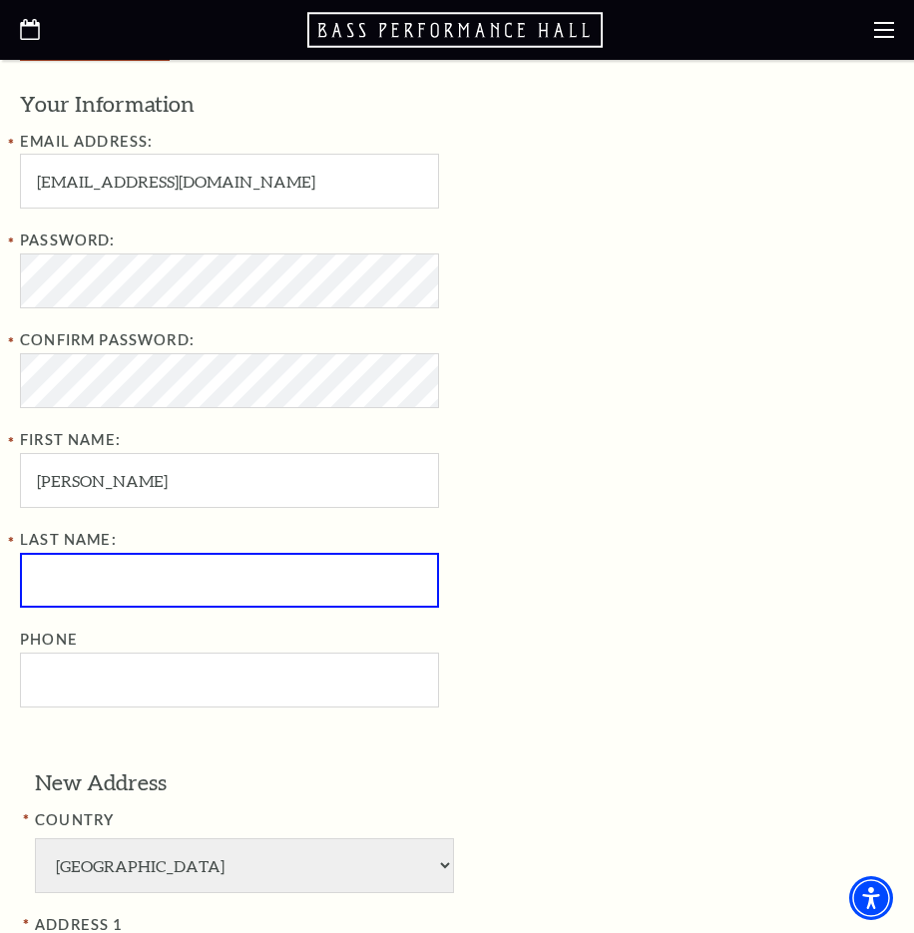
paste input "Windt"
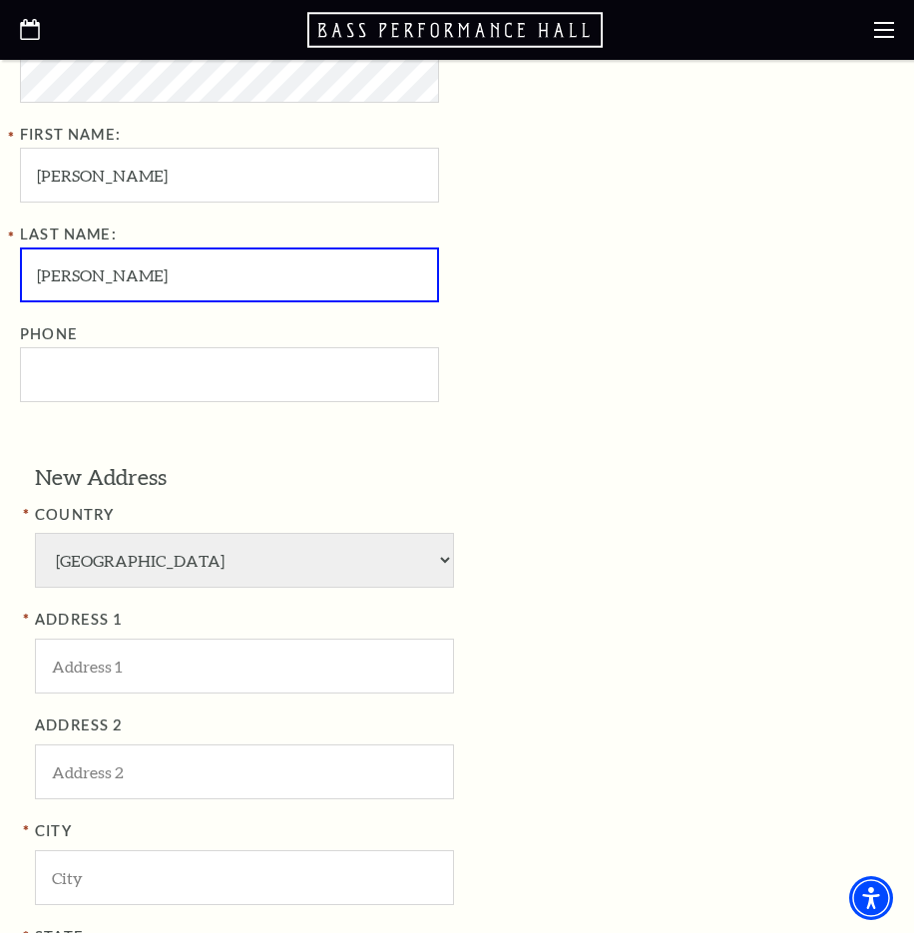
scroll to position [1017, 0]
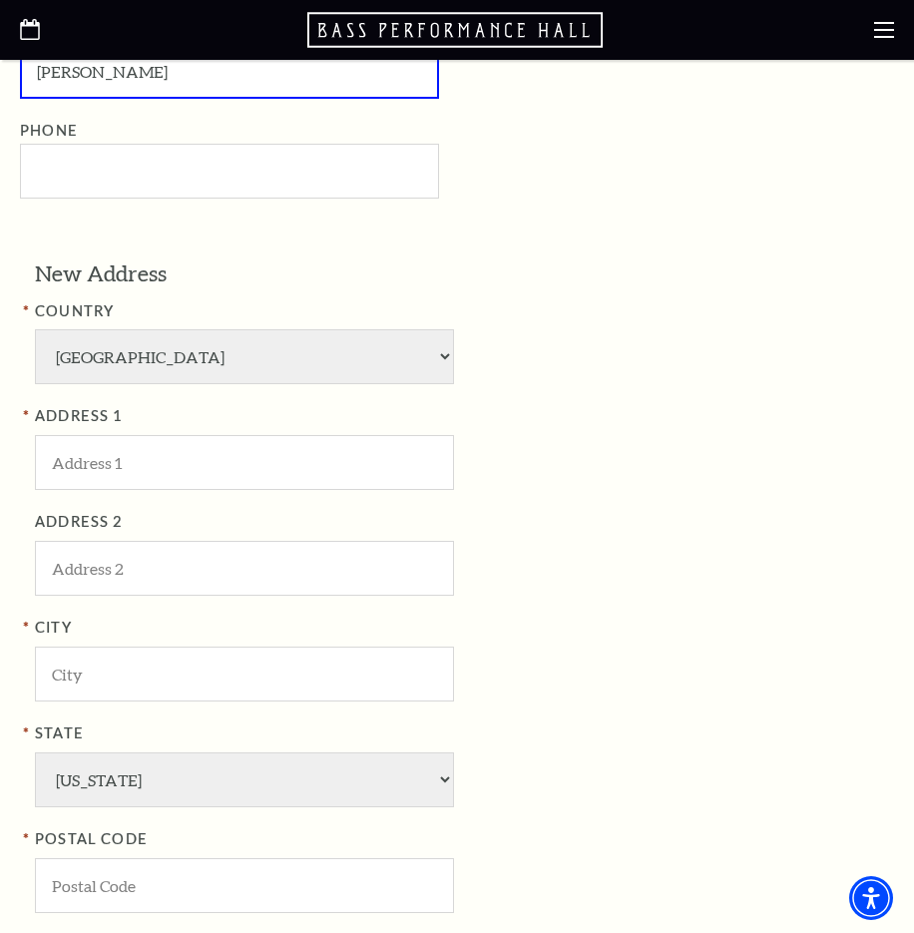
type input "Windt"
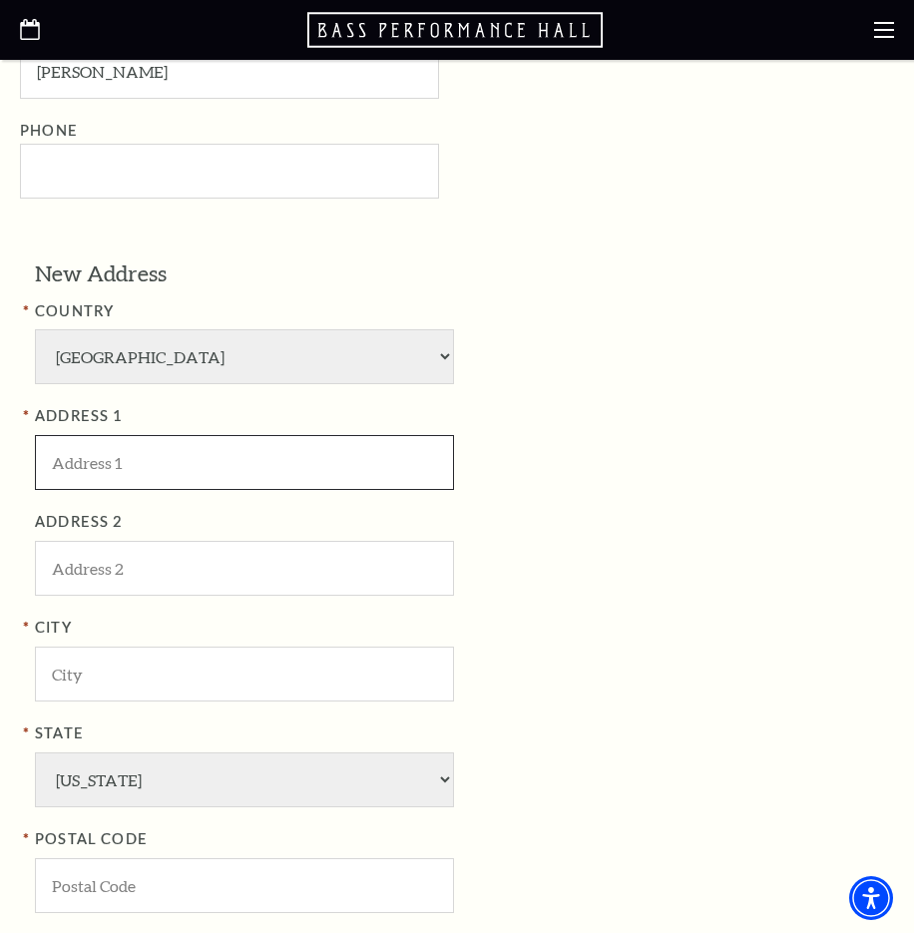
click at [72, 450] on input "ADDRESS 1" at bounding box center [244, 462] width 419 height 55
paste input "1686 Heartwellville St NW"
type input "1686 Heartwellville St NW"
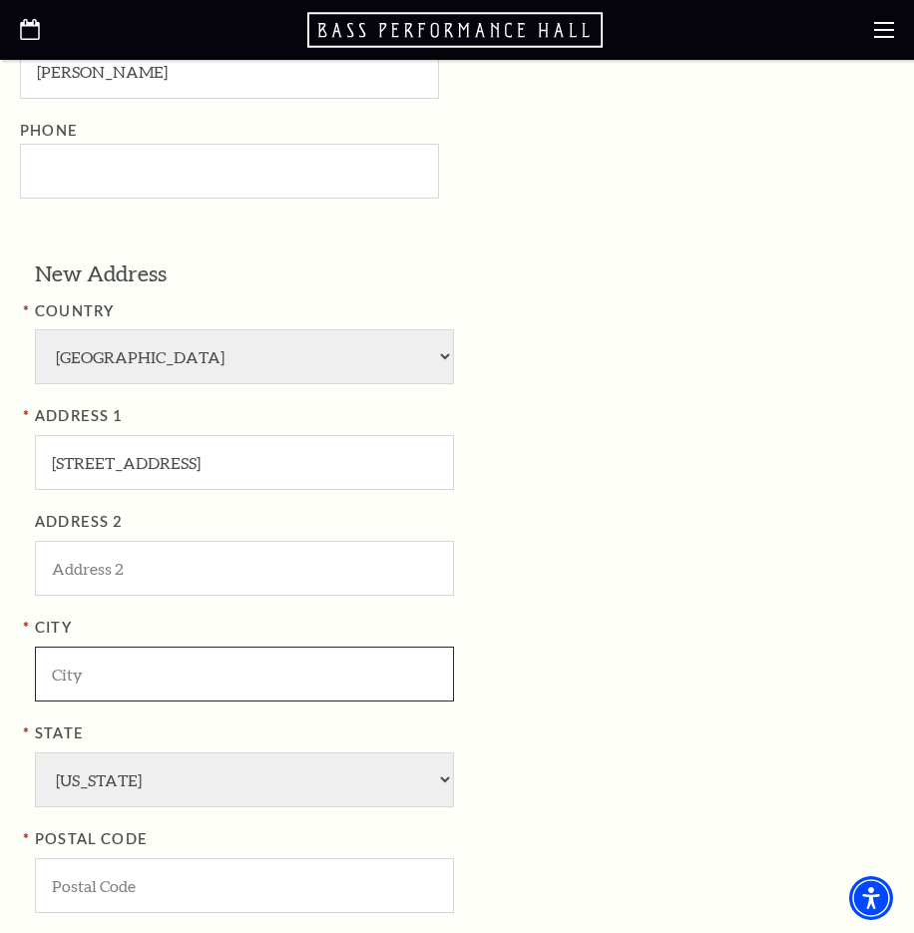
click at [79, 677] on input "City" at bounding box center [244, 673] width 419 height 55
paste input "FL"
type input "FL"
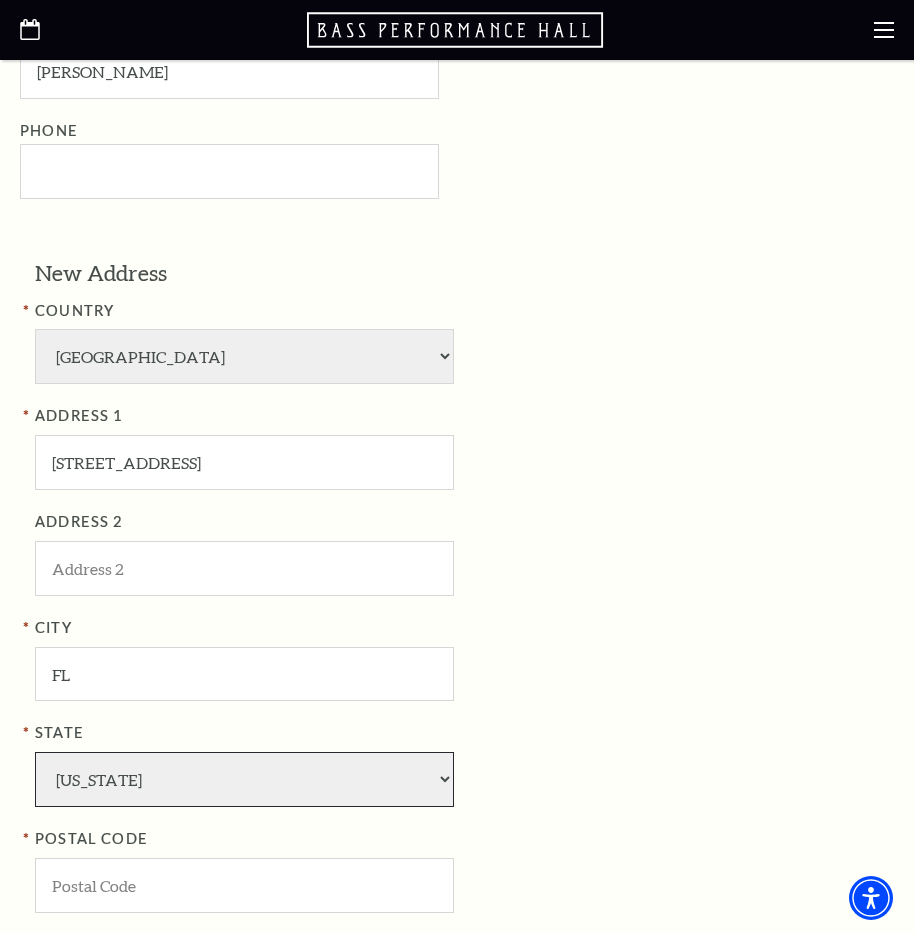
click at [35, 752] on select "Alabama Alaska American Embassy American Embassy American Samoa Arizona Arkansa…" at bounding box center [244, 779] width 419 height 55
select select "FL"
click option "Florida" at bounding box center [0, 0] width 0 height 0
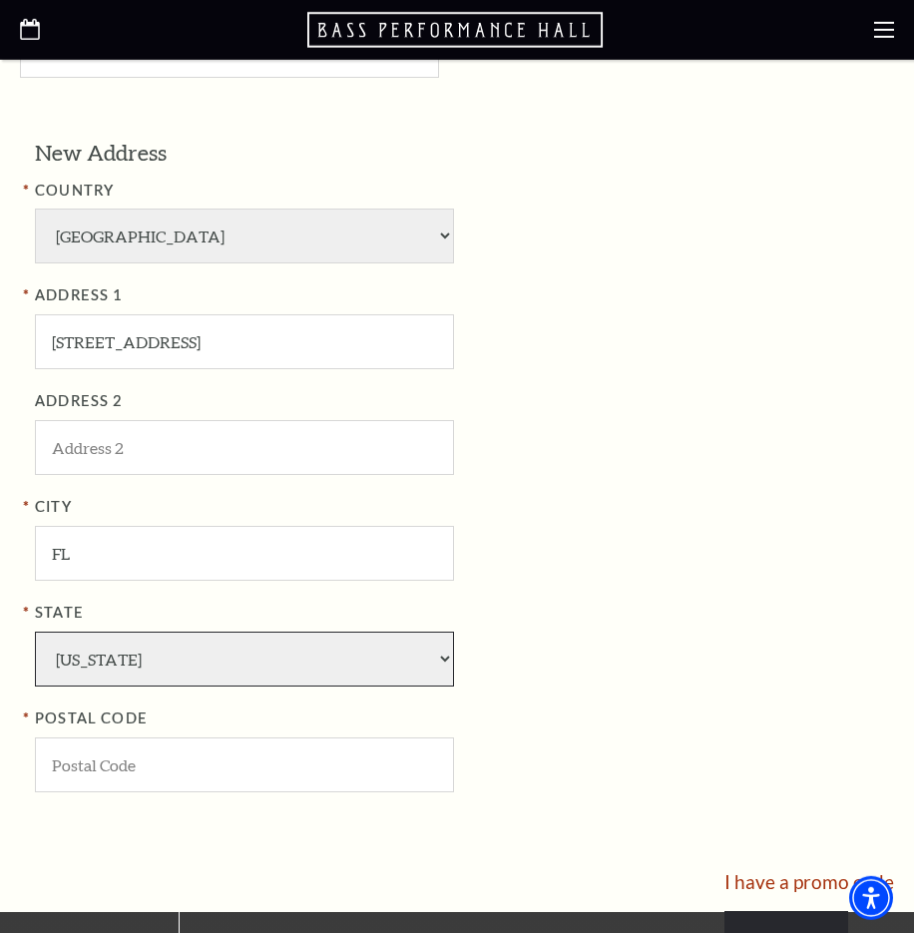
scroll to position [1221, 0]
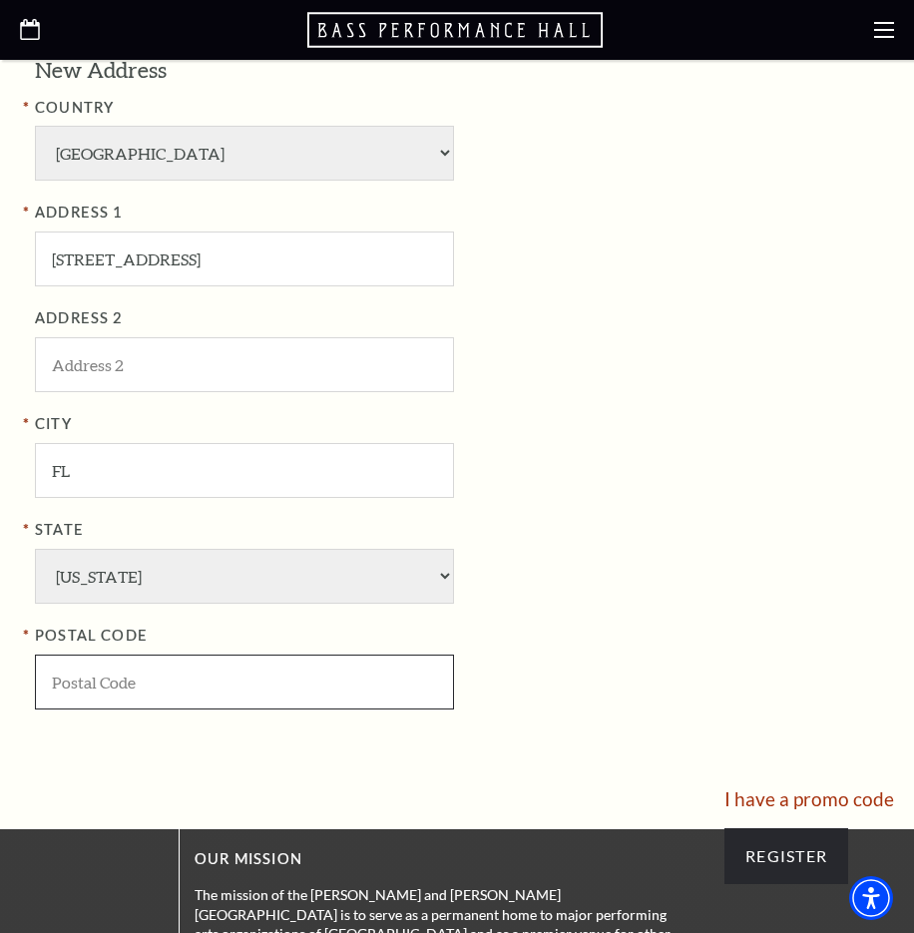
click at [147, 657] on input "POSTAL CODE" at bounding box center [244, 681] width 419 height 55
paste input "32907"
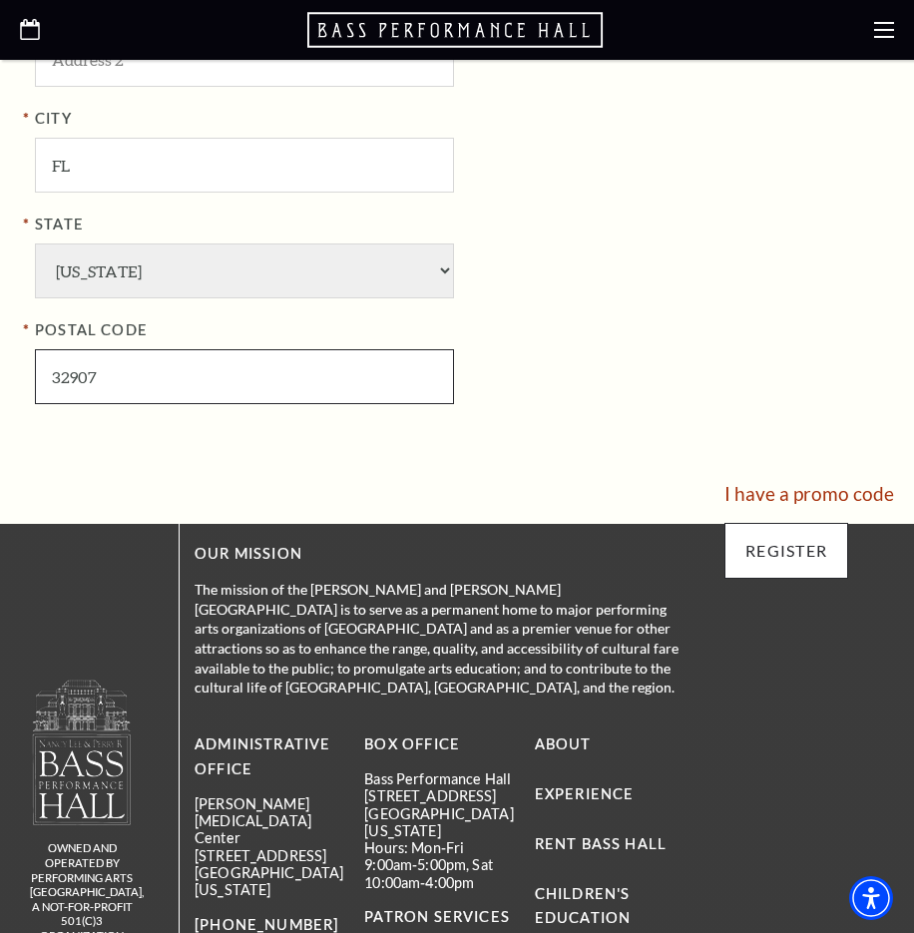
type input "32907"
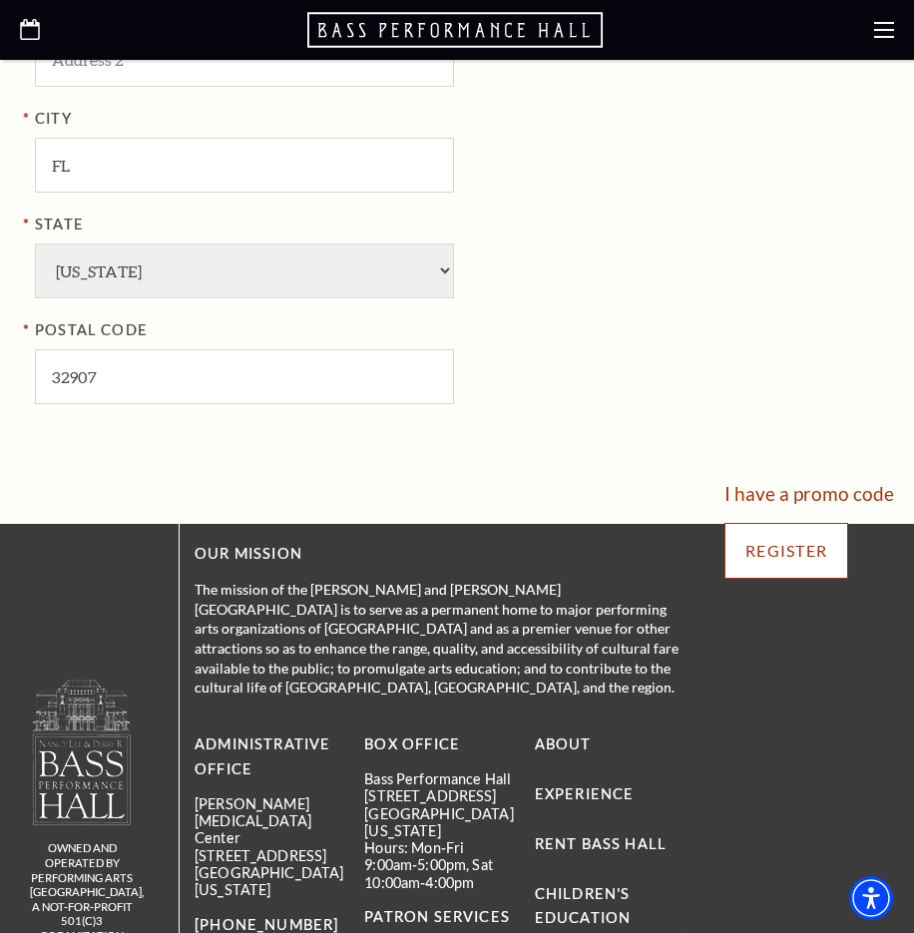
click at [795, 564] on input "Register" at bounding box center [786, 551] width 124 height 56
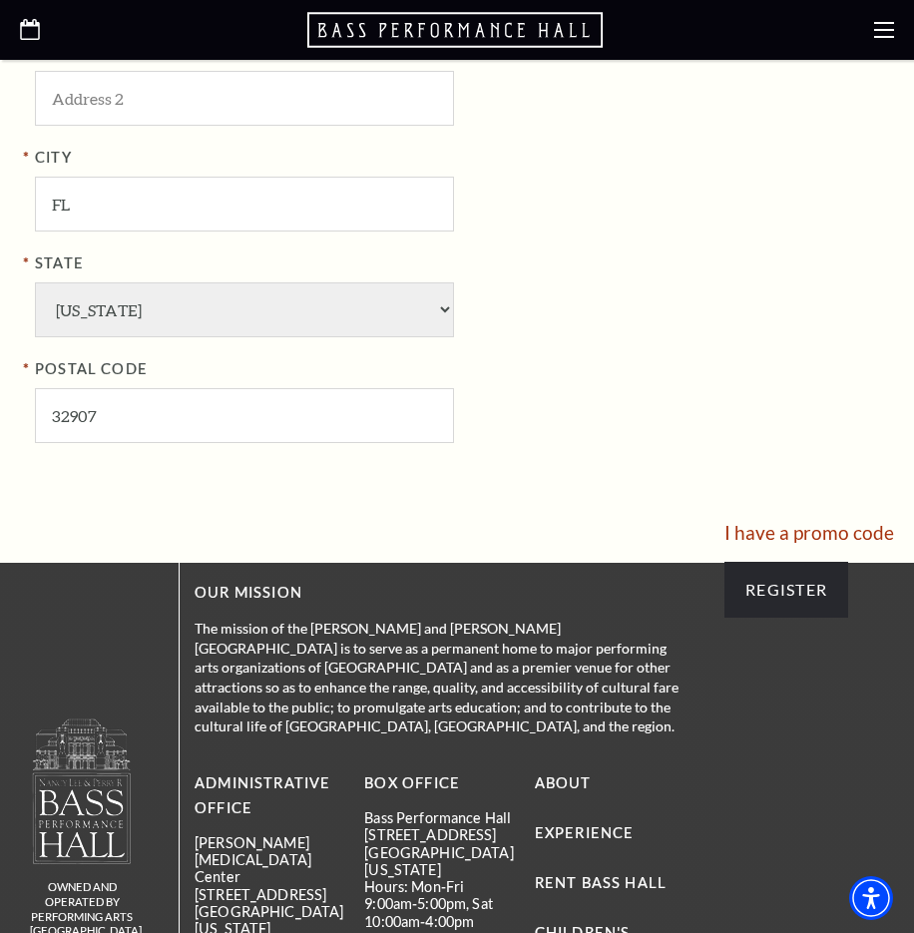
scroll to position [722, 0]
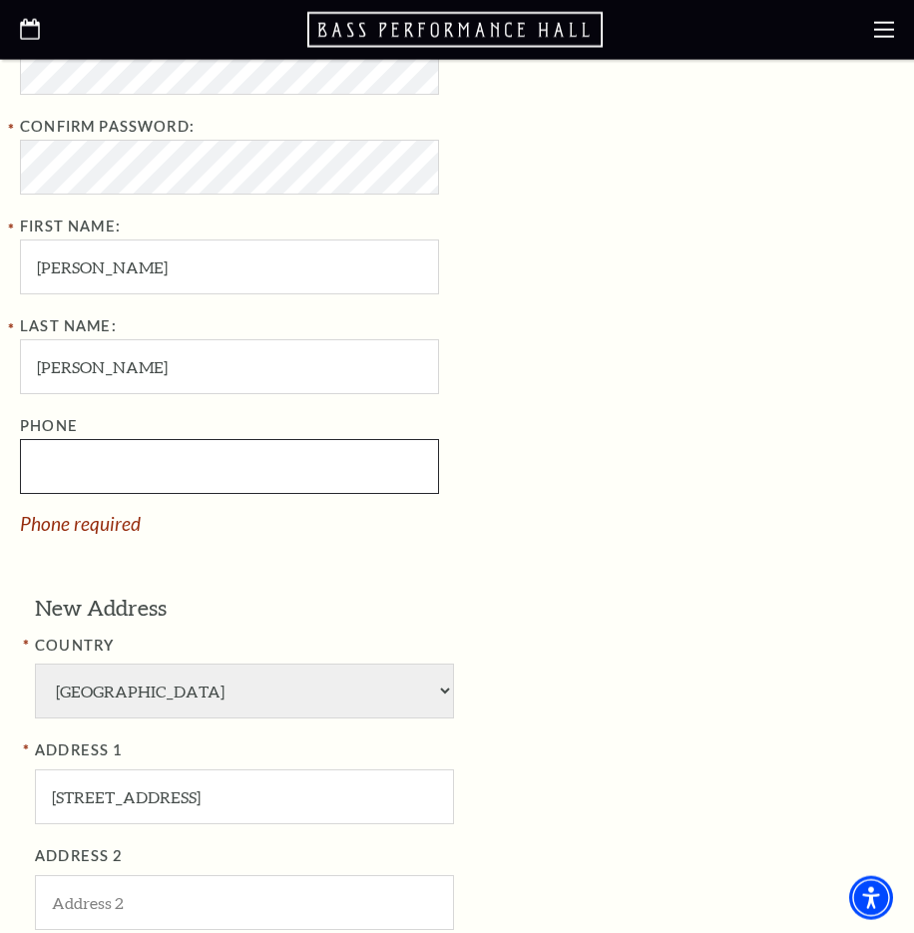
click at [270, 483] on input "Phone" at bounding box center [229, 466] width 419 height 55
paste input "321) 591-058"
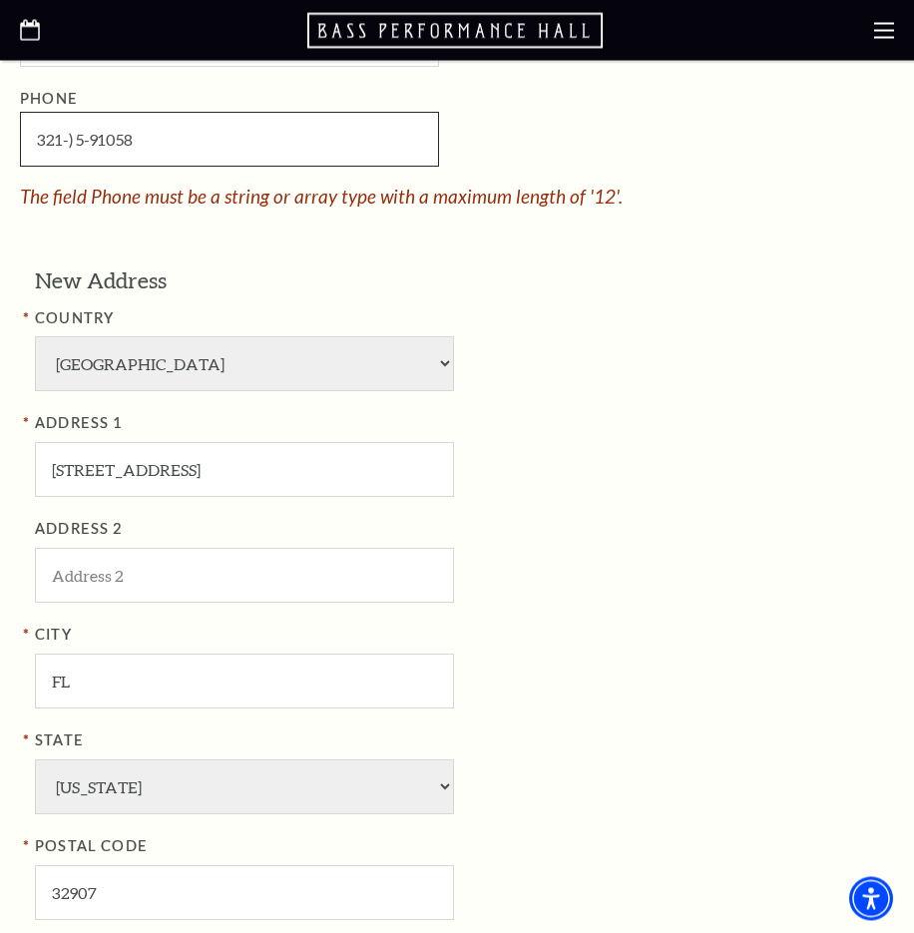
scroll to position [926, 0]
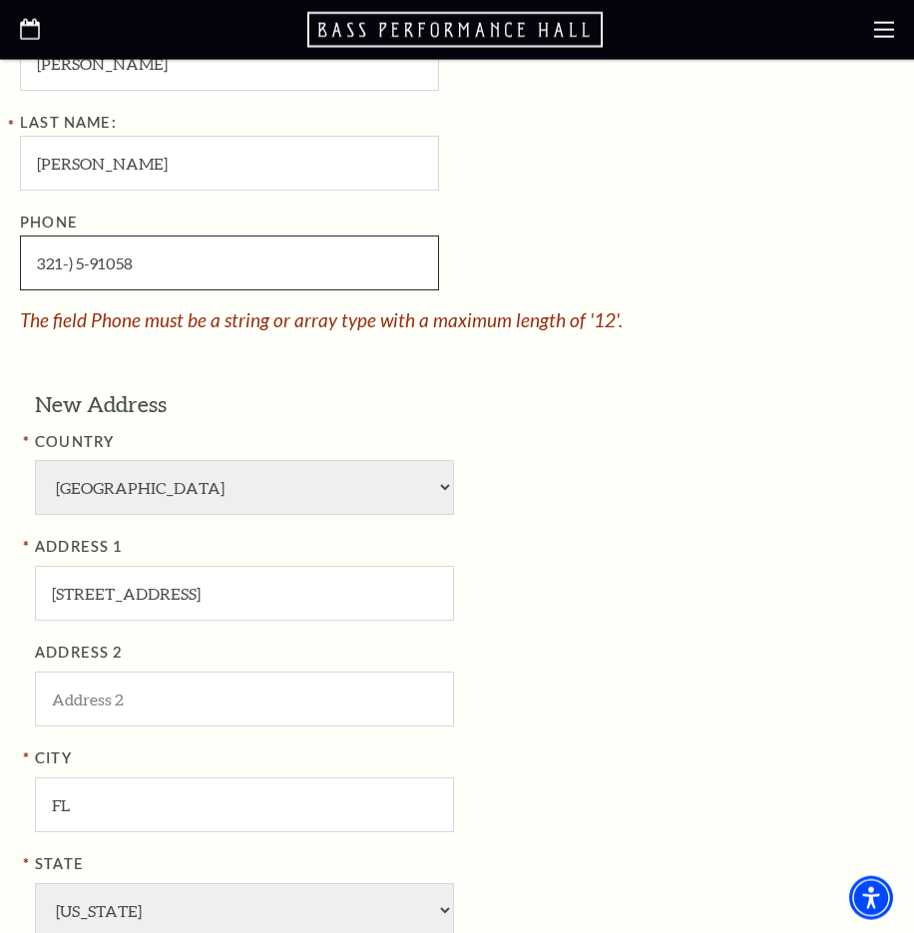
click at [71, 263] on input "321-) 5-91058" at bounding box center [229, 262] width 419 height 55
click at [84, 262] on input "321- 59-1058" at bounding box center [229, 262] width 419 height 55
click at [69, 268] on input "321- 59-1058" at bounding box center [229, 262] width 419 height 55
click at [73, 263] on input "321- 59-1058" at bounding box center [229, 262] width 419 height 55
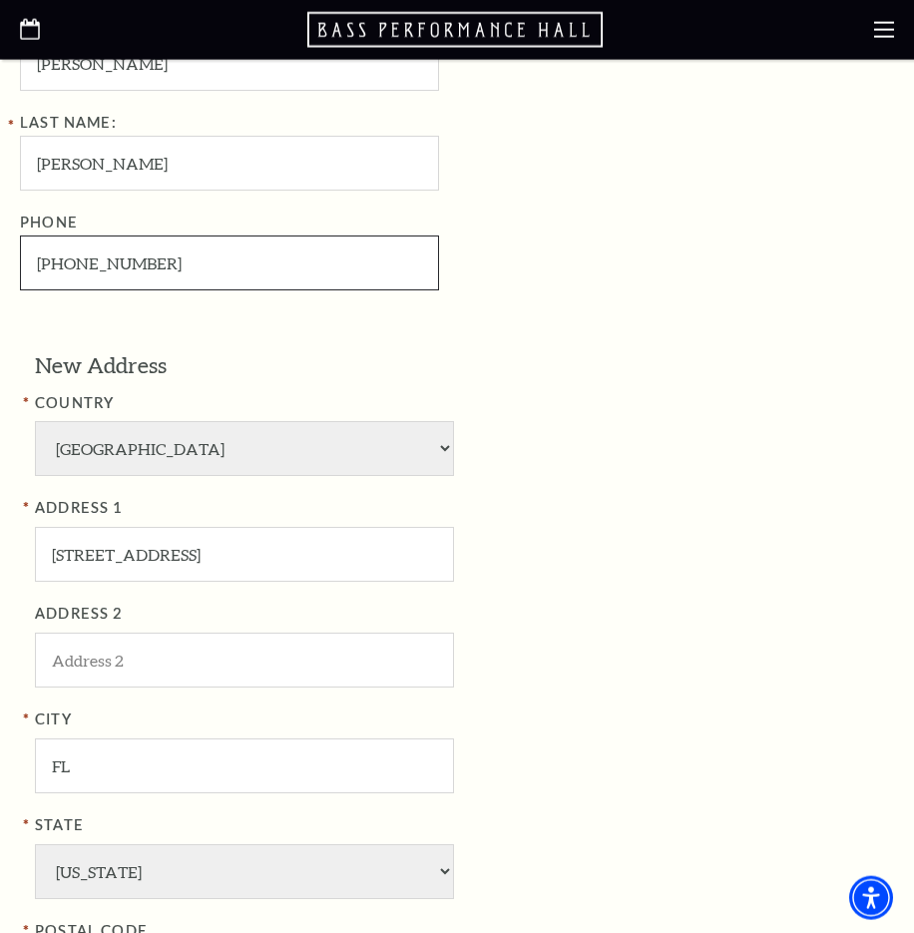
type input "321-591-0586"
click at [363, 356] on h3 "New Address" at bounding box center [359, 365] width 648 height 31
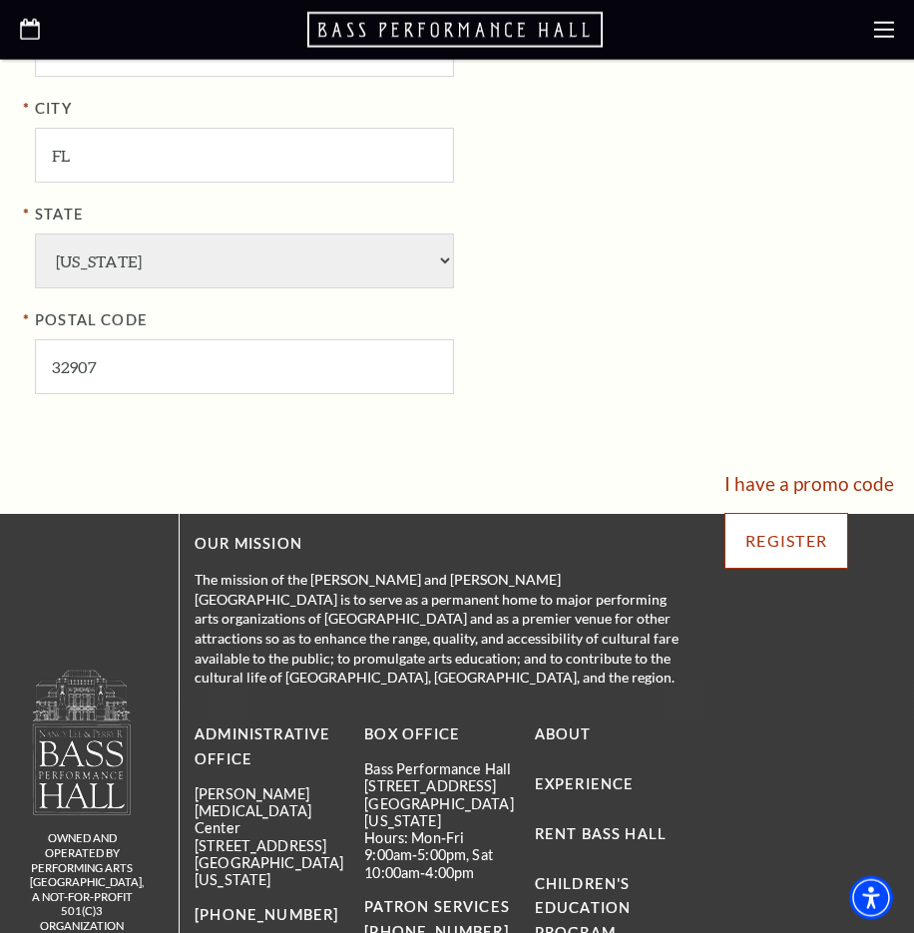
click at [778, 524] on input "Register" at bounding box center [786, 541] width 124 height 56
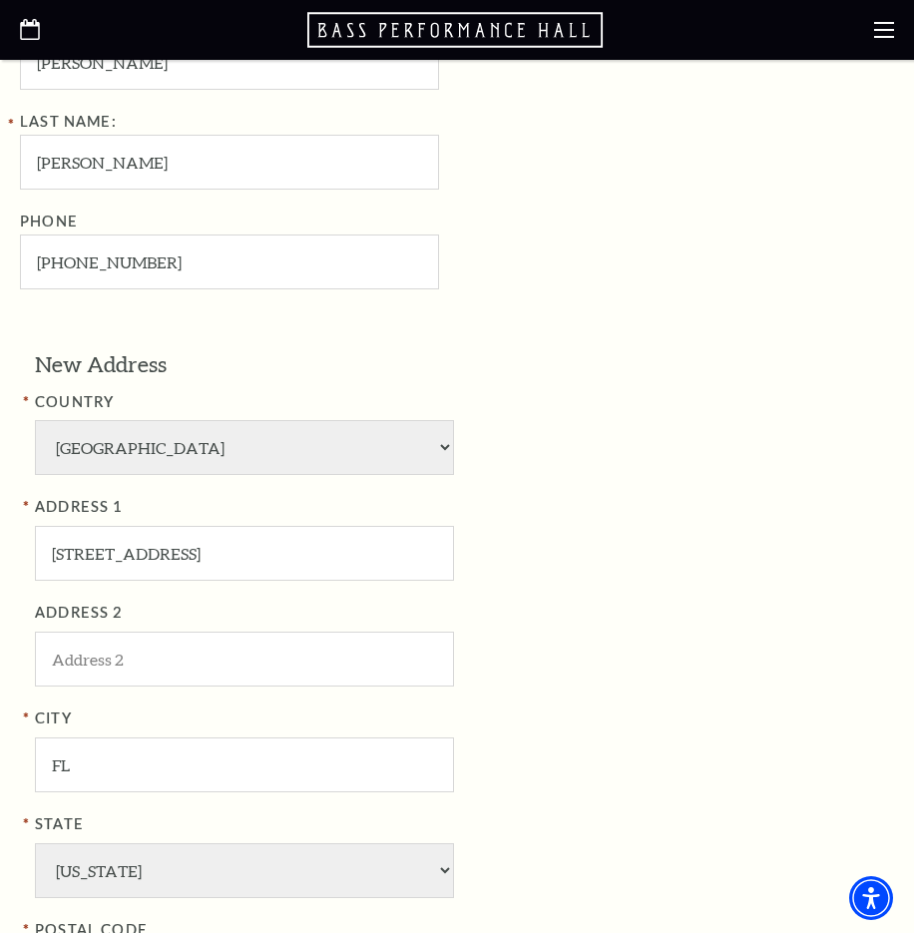
scroll to position [824, 0]
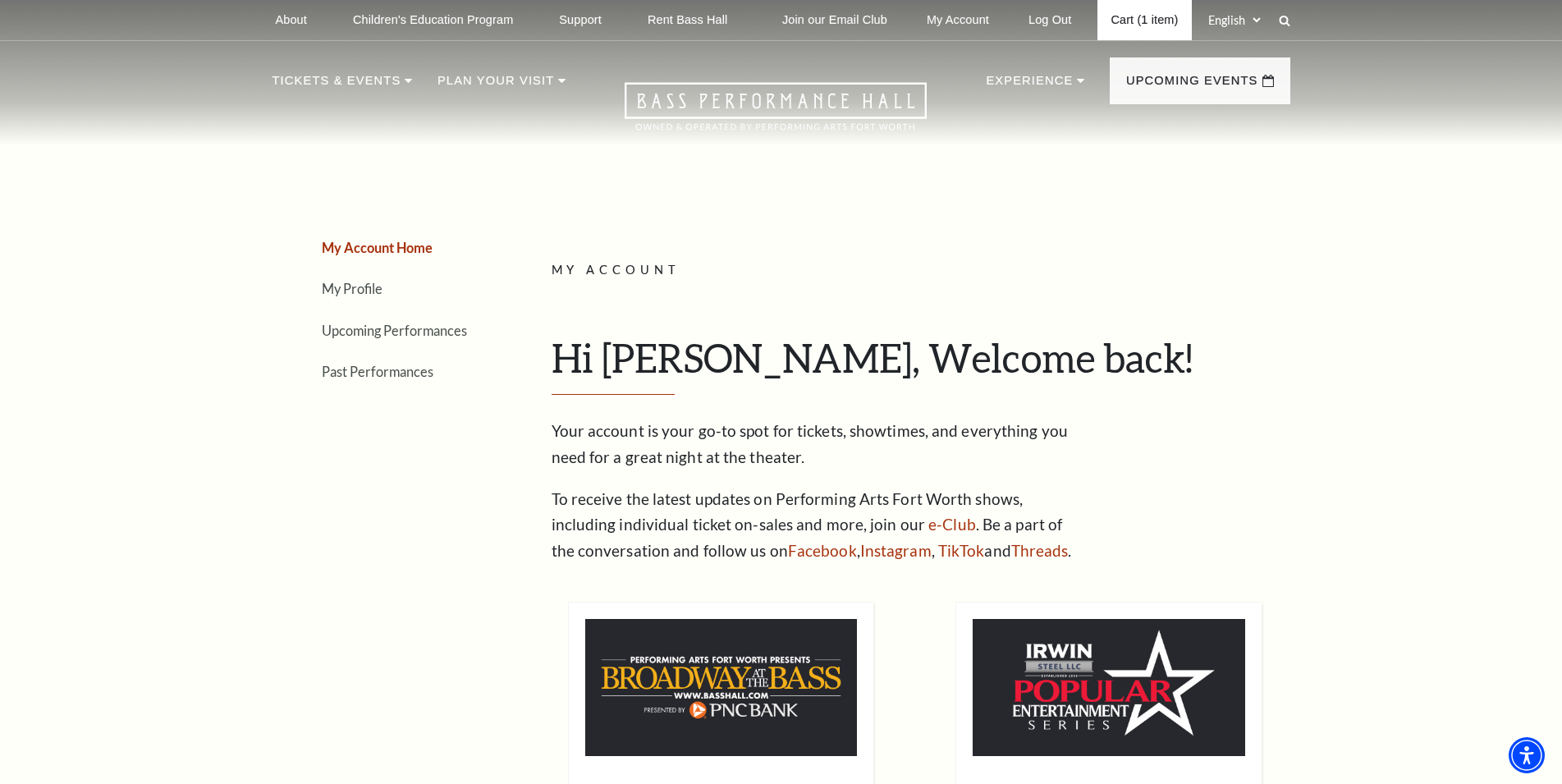
click at [751, 21] on link "Cart (1 item)" at bounding box center [1145, 20] width 94 height 40
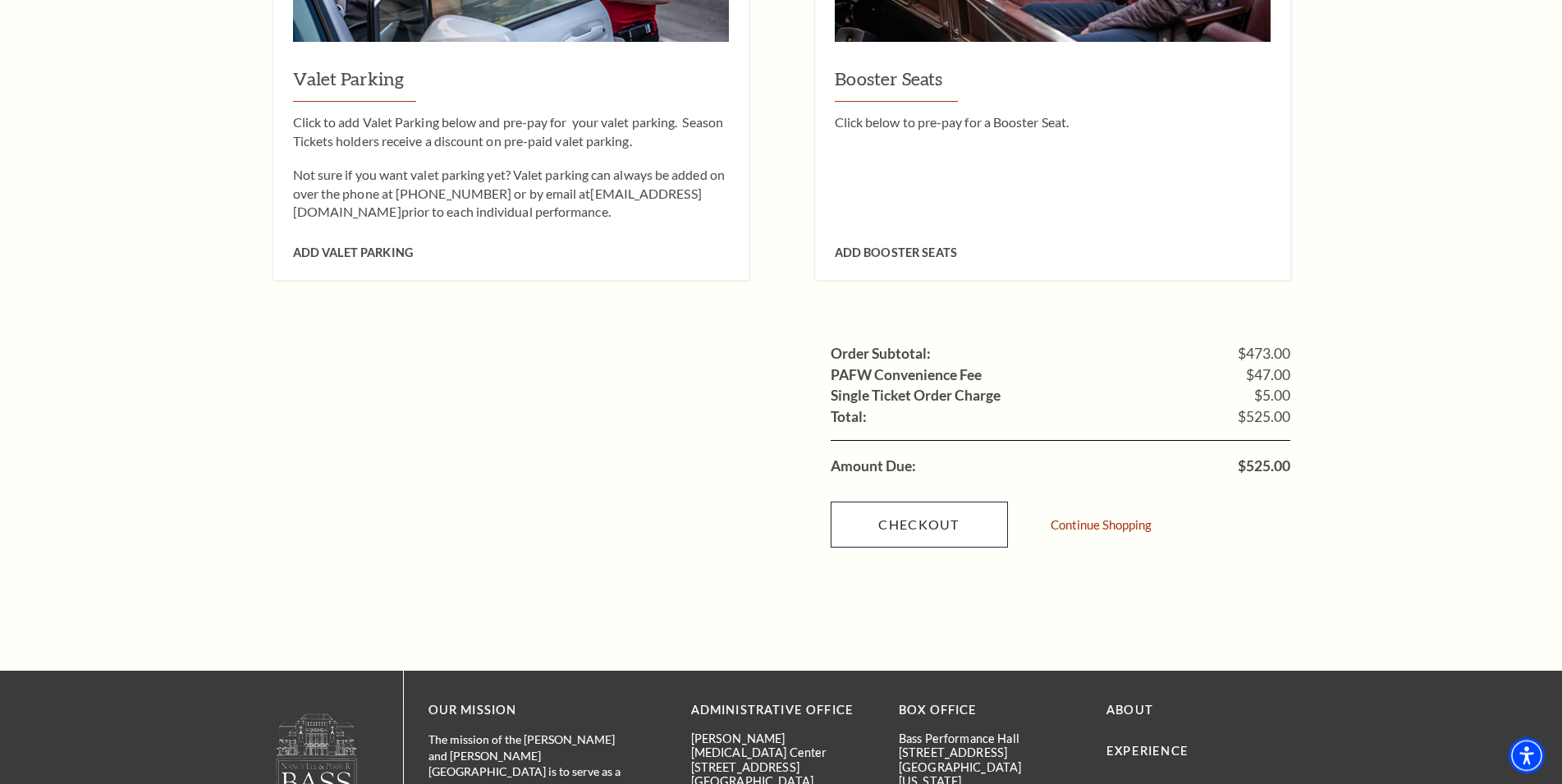
scroll to position [1674, 0]
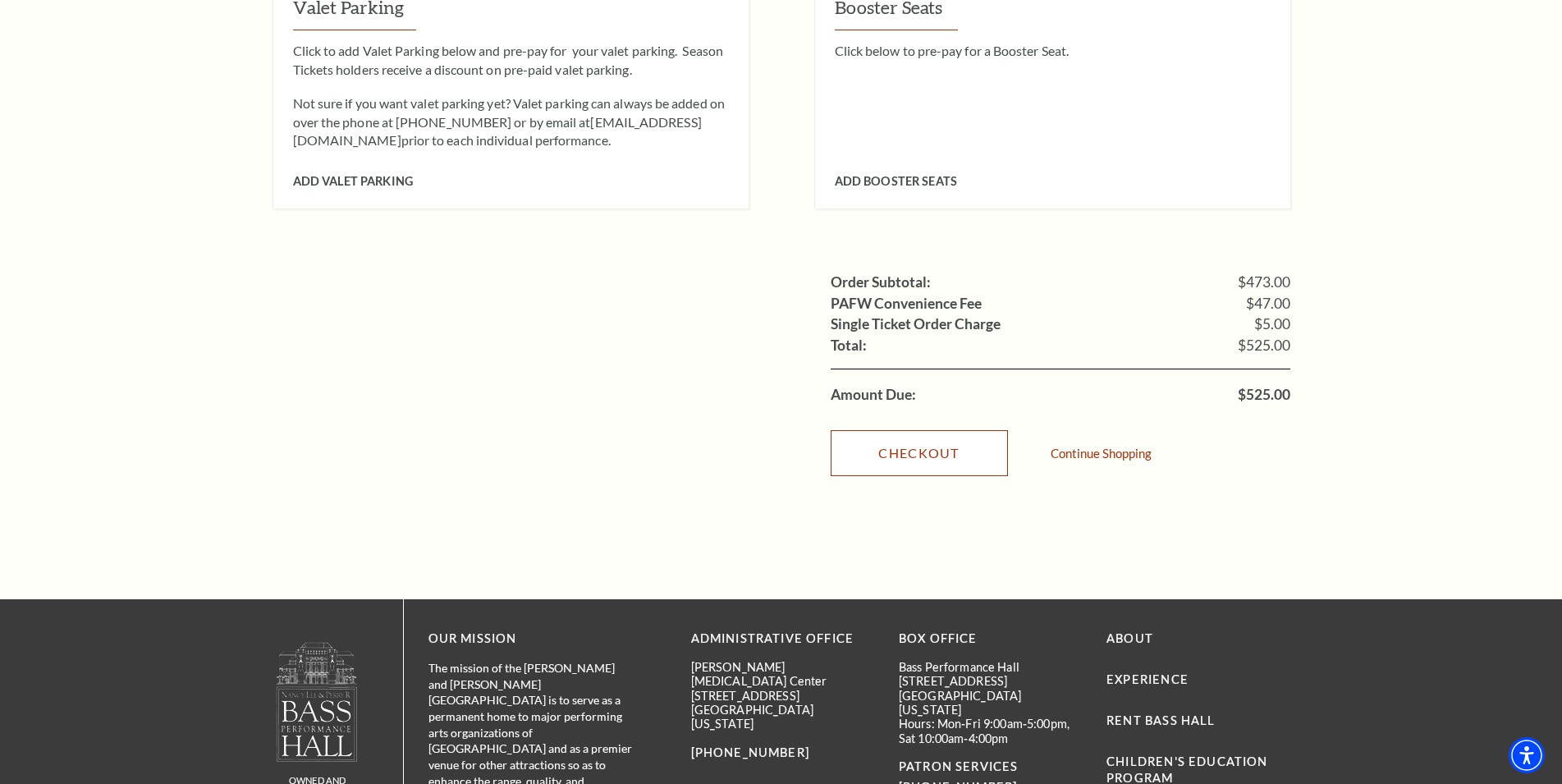
click at [982, 433] on link "Checkout" at bounding box center [918, 453] width 177 height 46
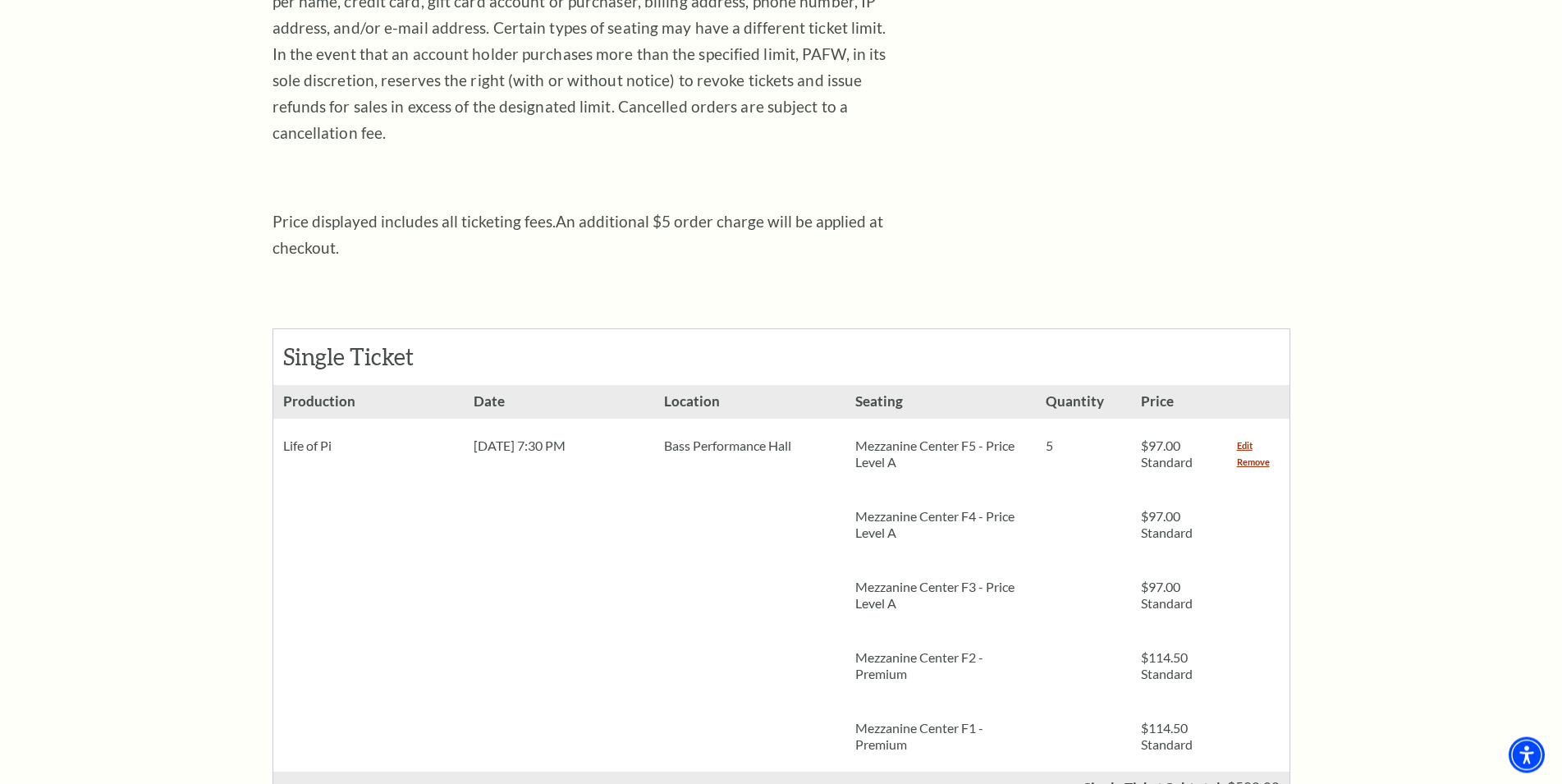
scroll to position [335, 0]
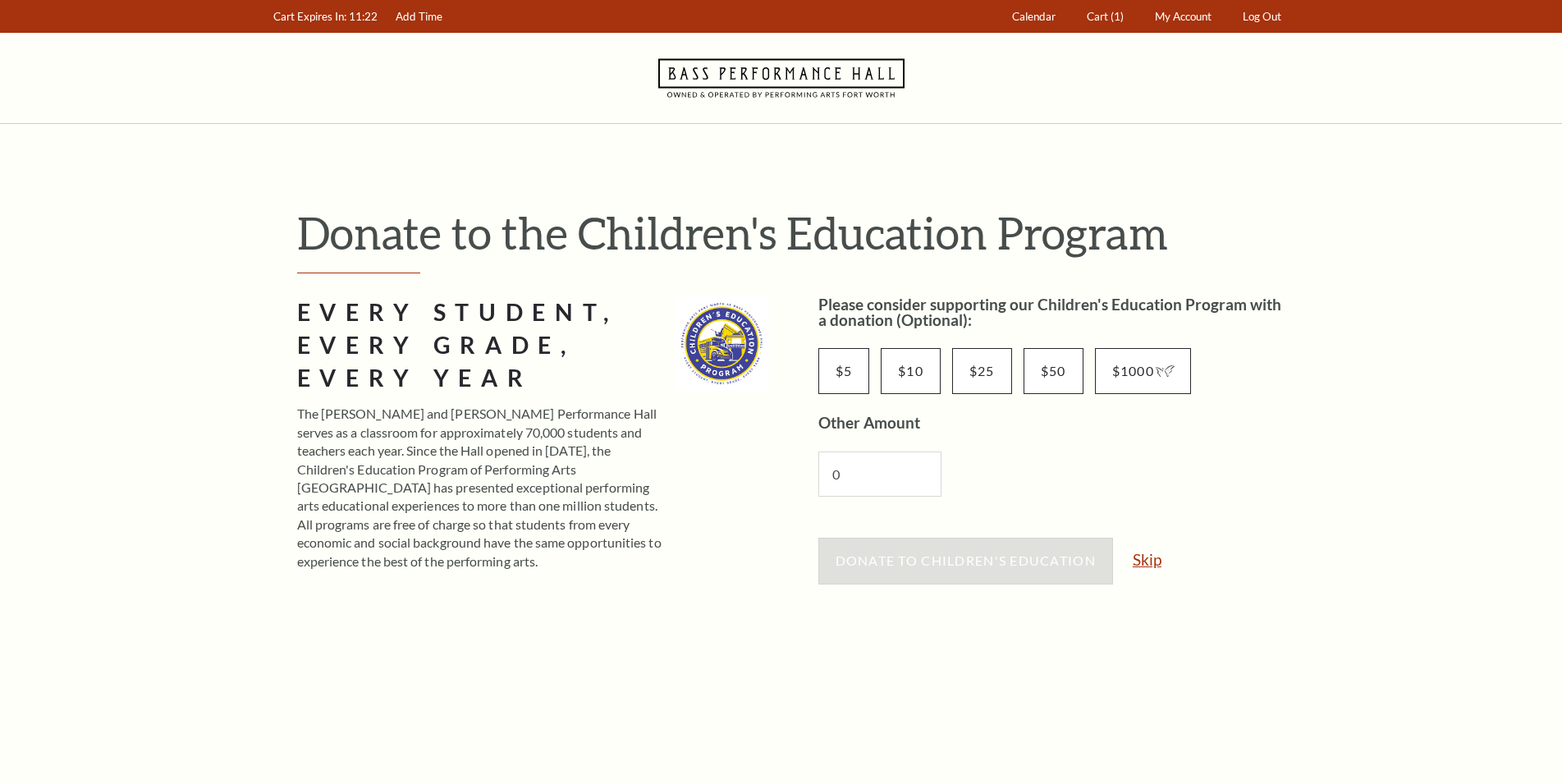
scroll to position [167, 0]
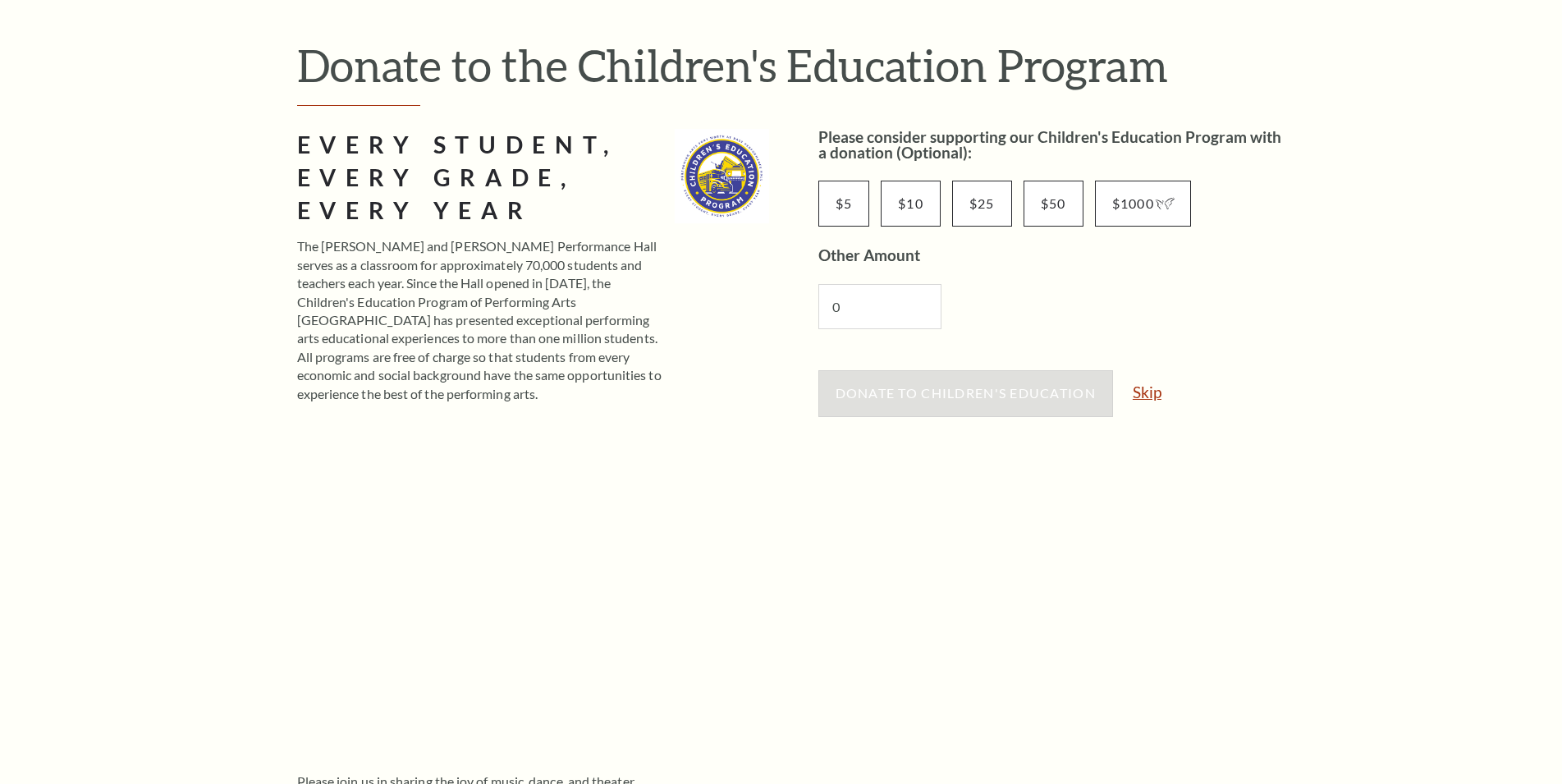
click at [1161, 397] on link "Skip" at bounding box center [1147, 392] width 29 height 16
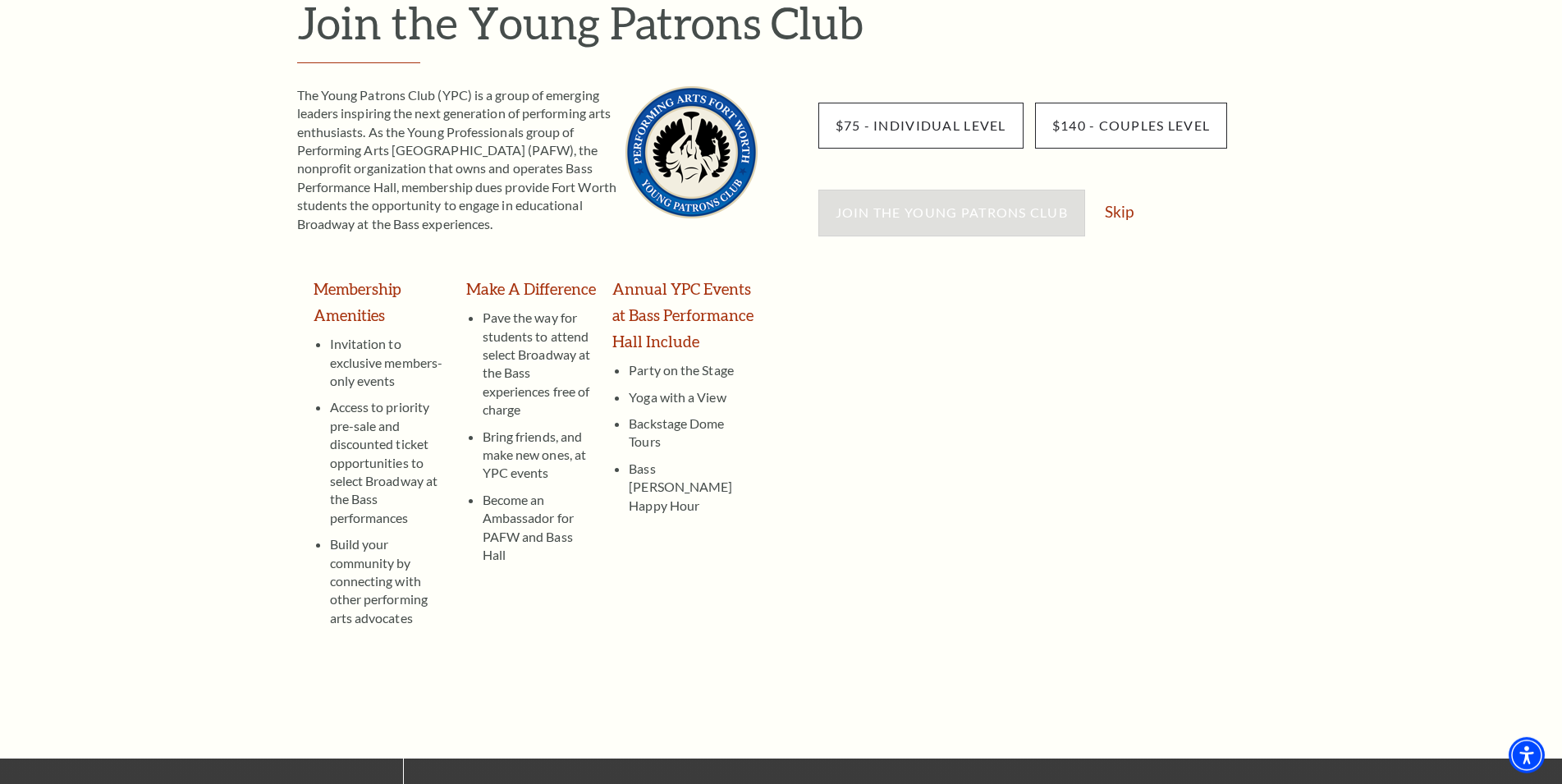
scroll to position [251, 0]
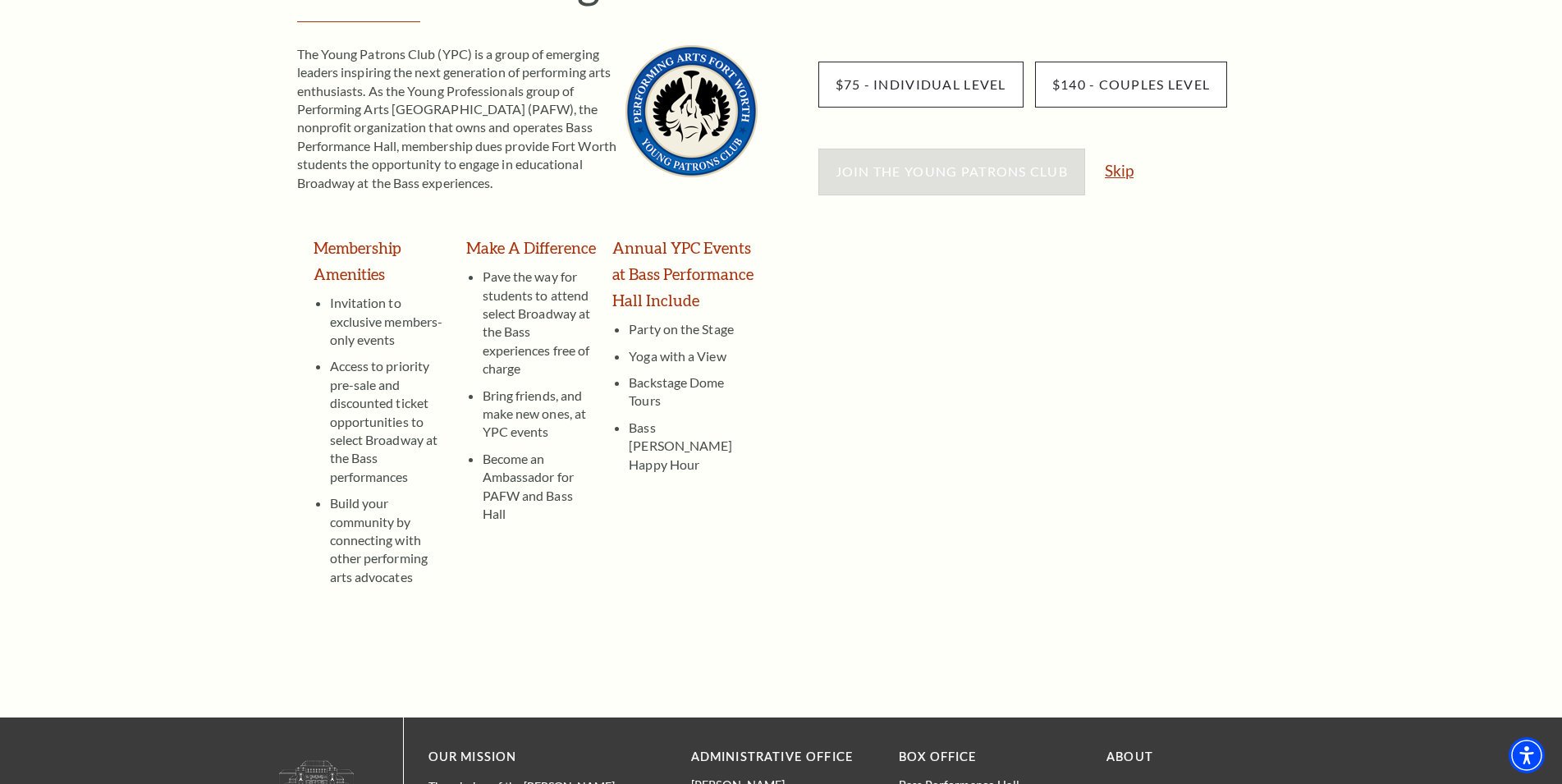
click at [1115, 164] on link "Skip" at bounding box center [1119, 170] width 29 height 16
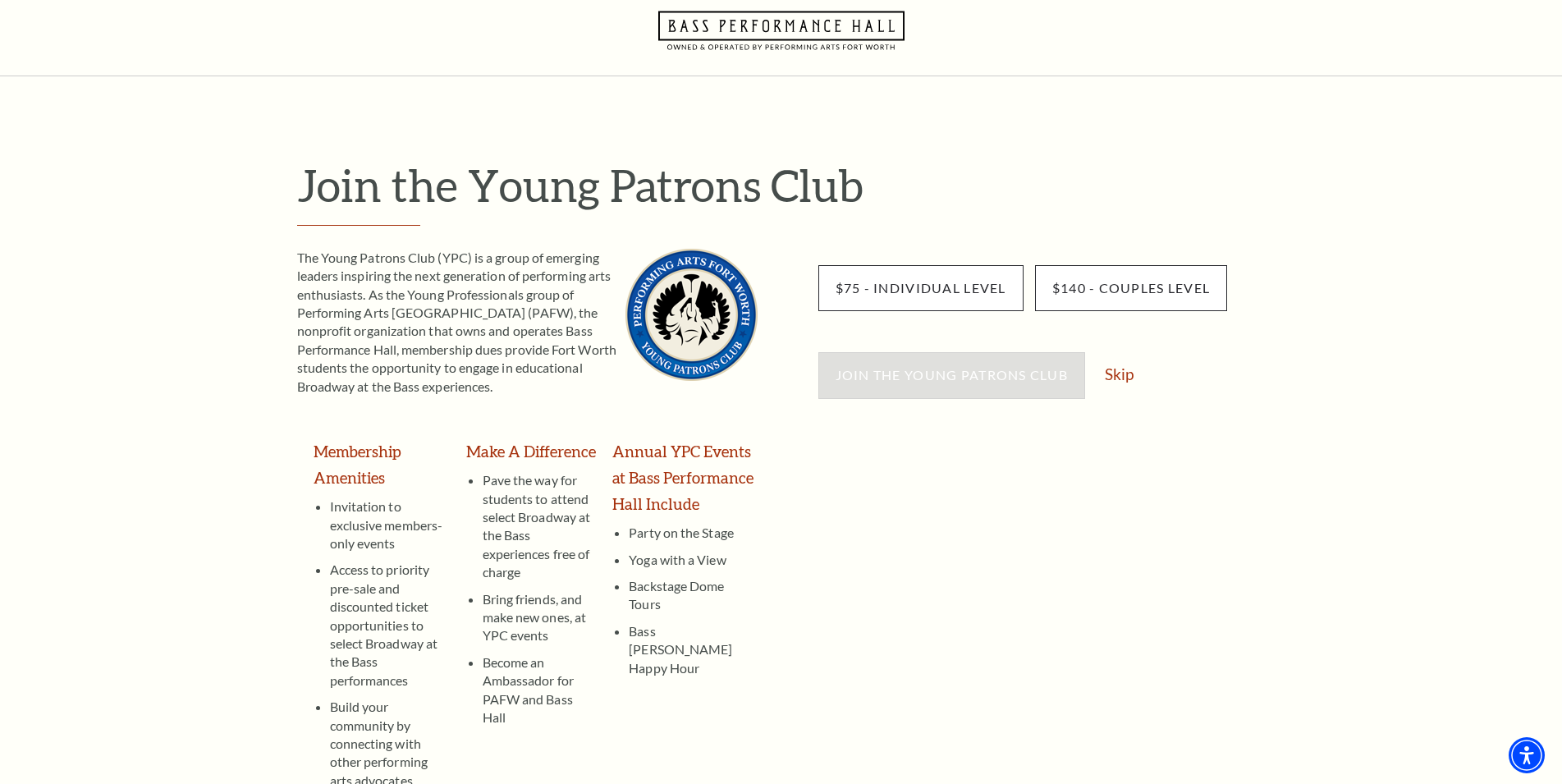
scroll to position [0, 0]
